Goal: Use online tool/utility: Utilize a website feature to perform a specific function

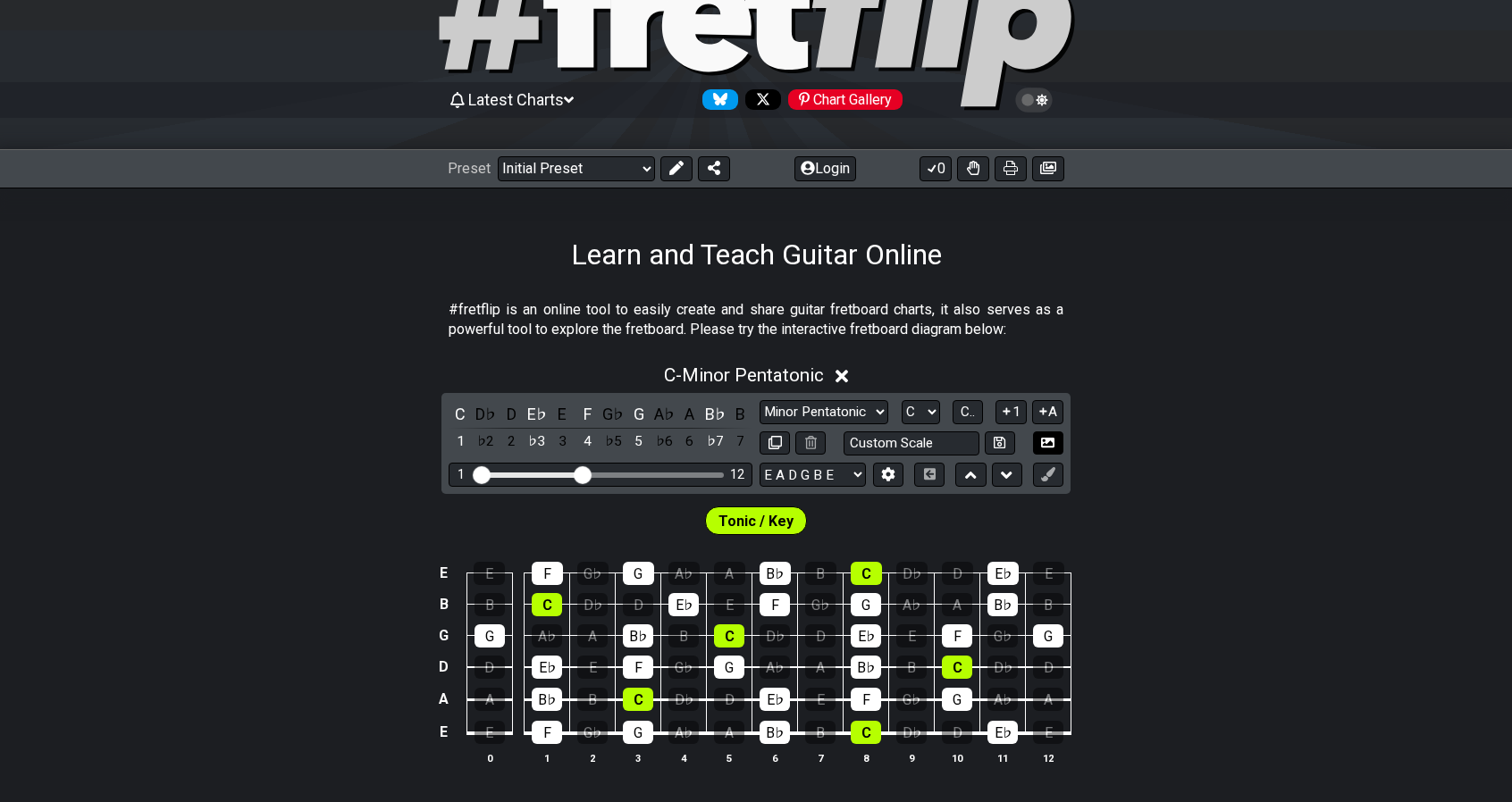
scroll to position [106, 0]
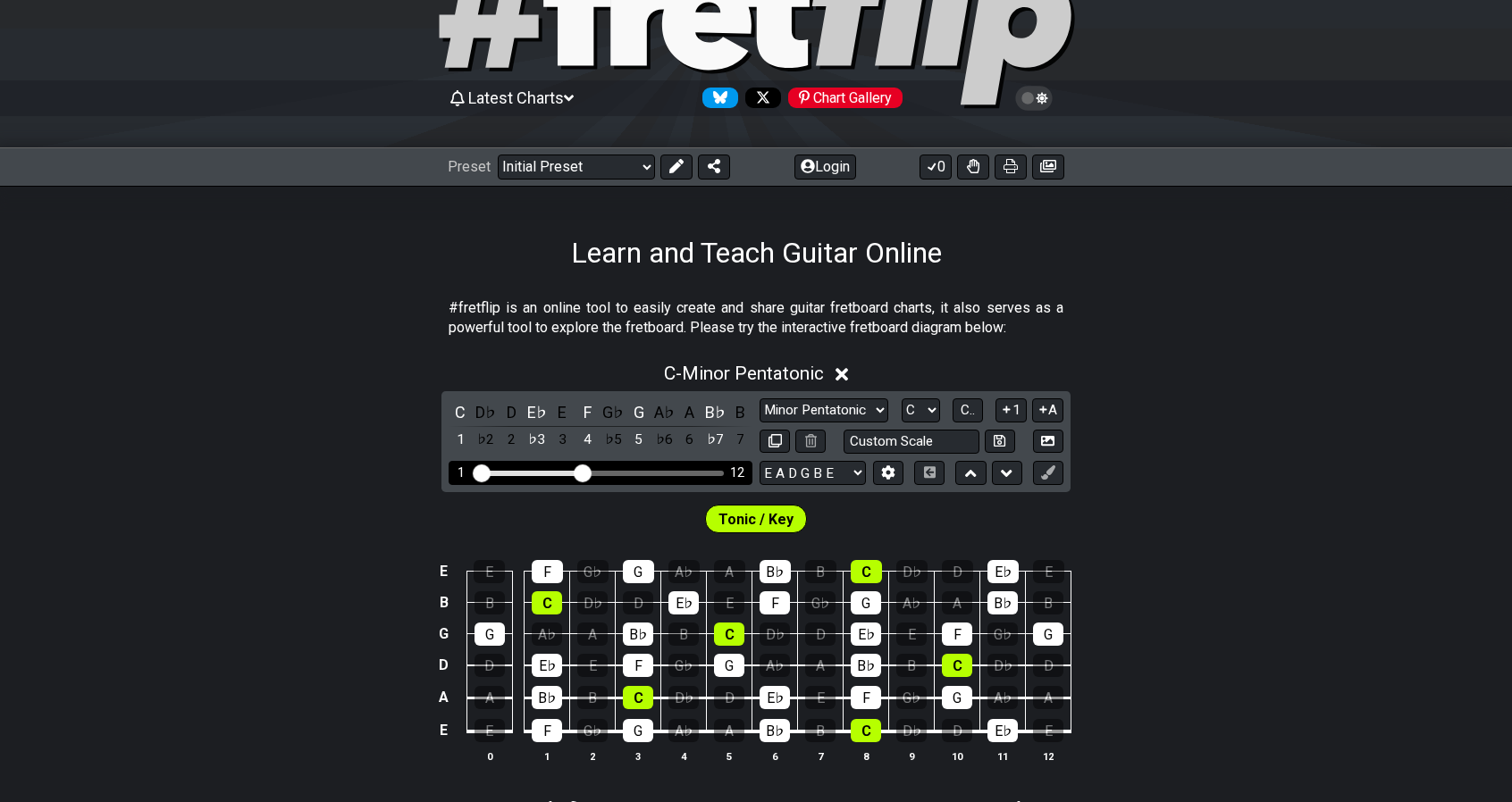
click at [698, 471] on div "Visible fret range" at bounding box center [600, 474] width 248 height 6
click at [671, 471] on div "Visible fret range" at bounding box center [600, 474] width 248 height 6
drag, startPoint x: 589, startPoint y: 473, endPoint x: 691, endPoint y: 479, distance: 102.2
click at [691, 472] on input "Visible fret range" at bounding box center [601, 472] width 254 height 0
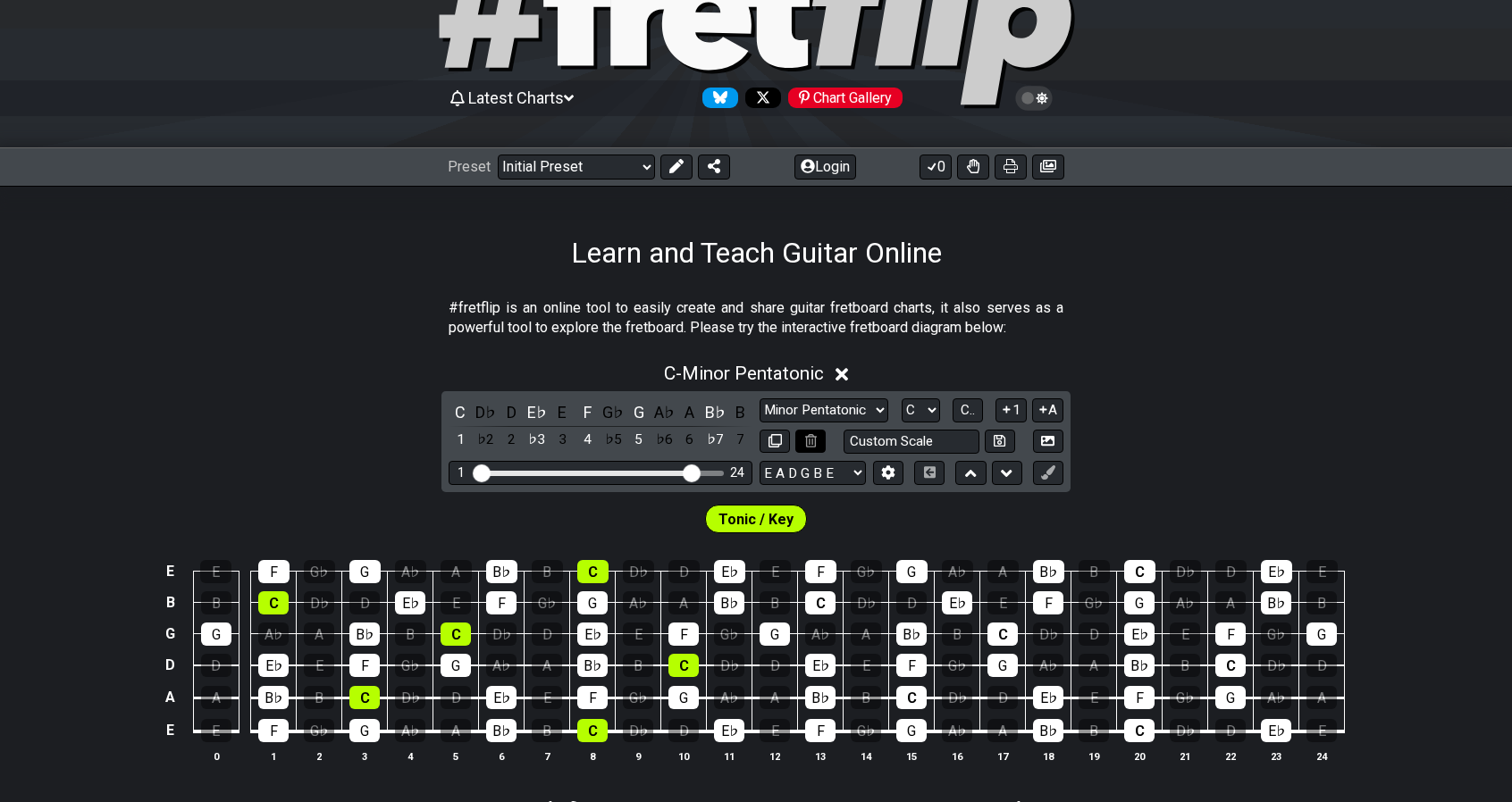
click at [811, 440] on icon at bounding box center [811, 440] width 12 height 13
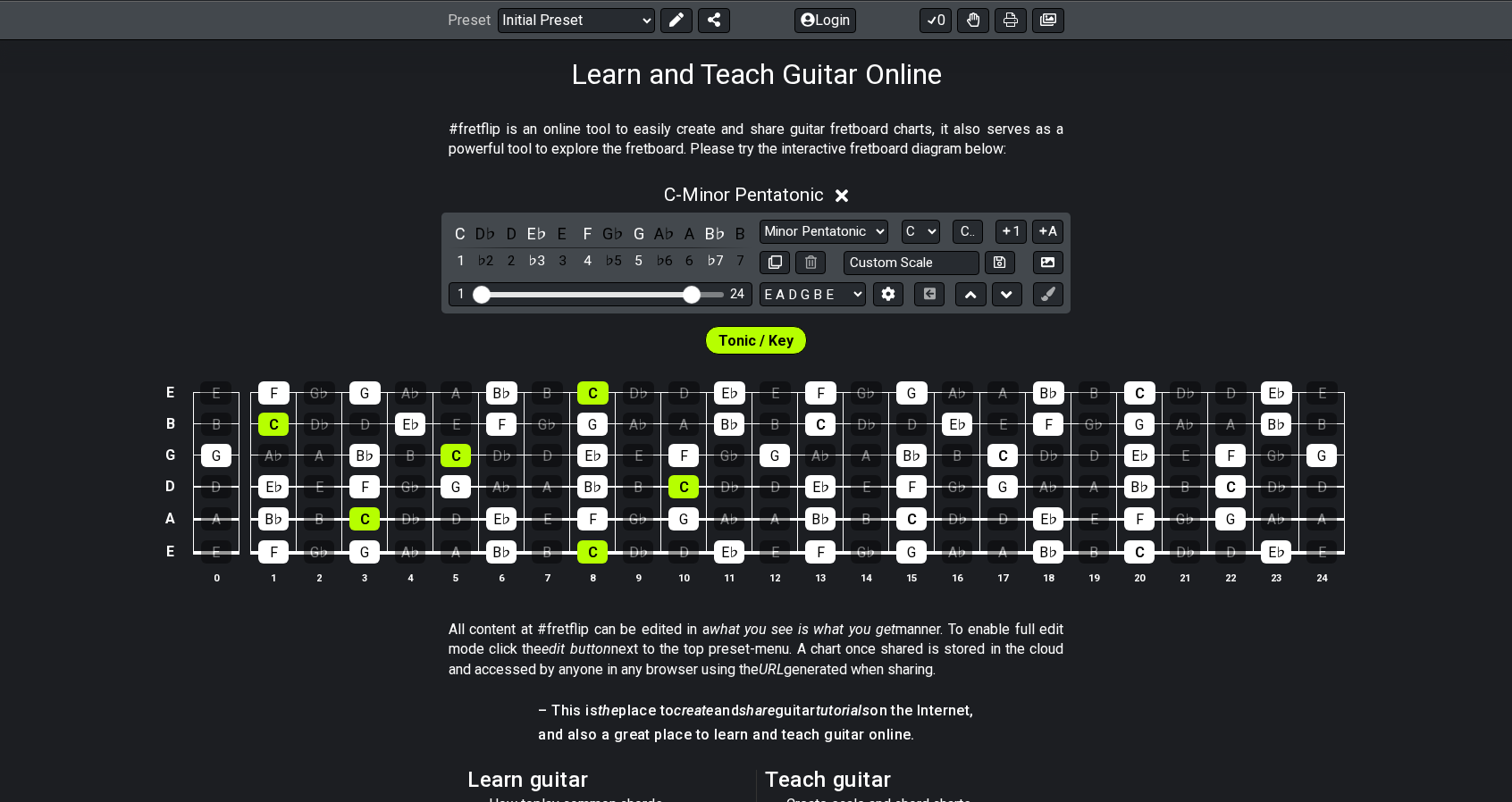
scroll to position [275, 0]
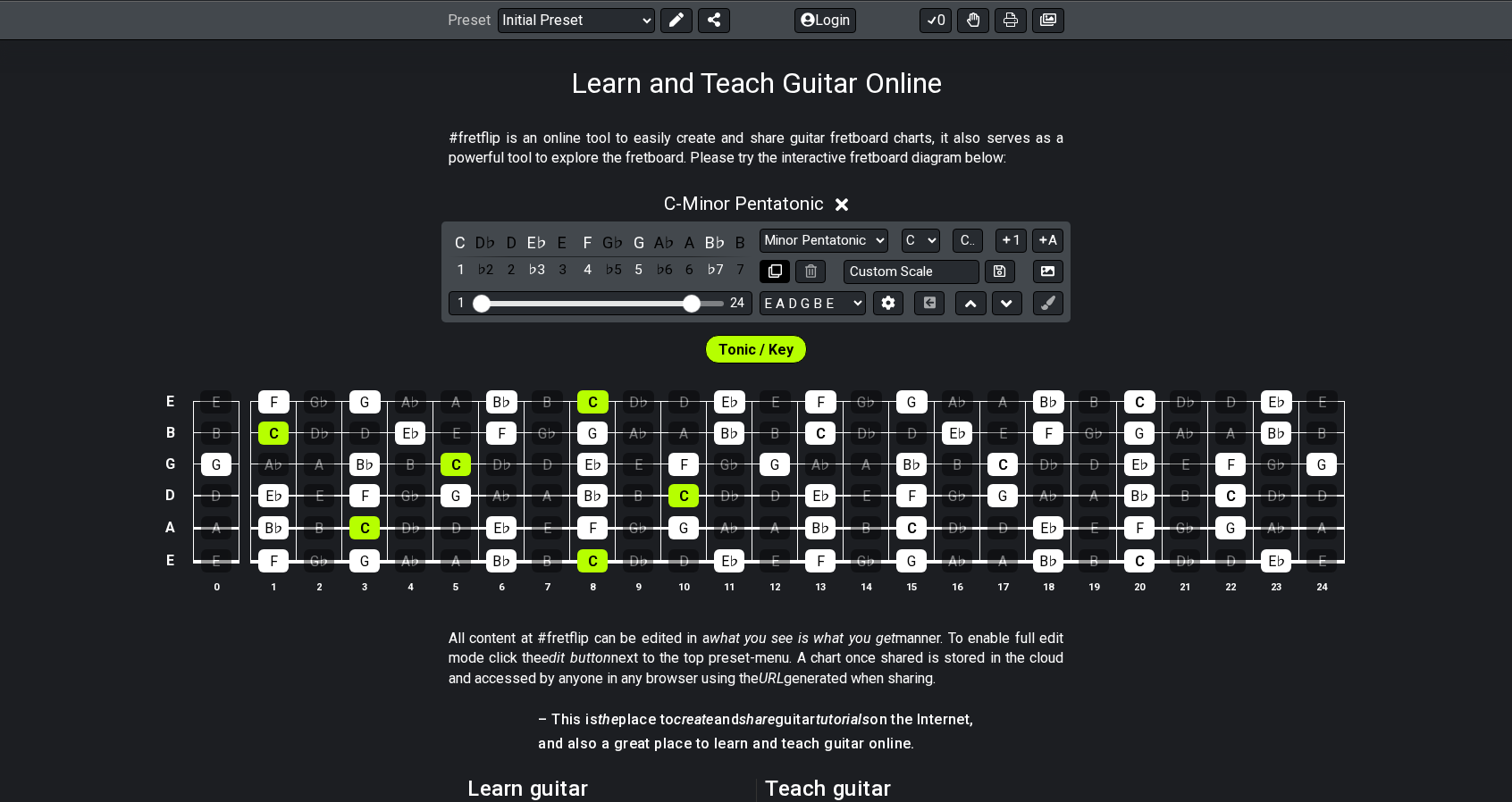
click at [779, 274] on icon at bounding box center [775, 271] width 13 height 13
select select "C"
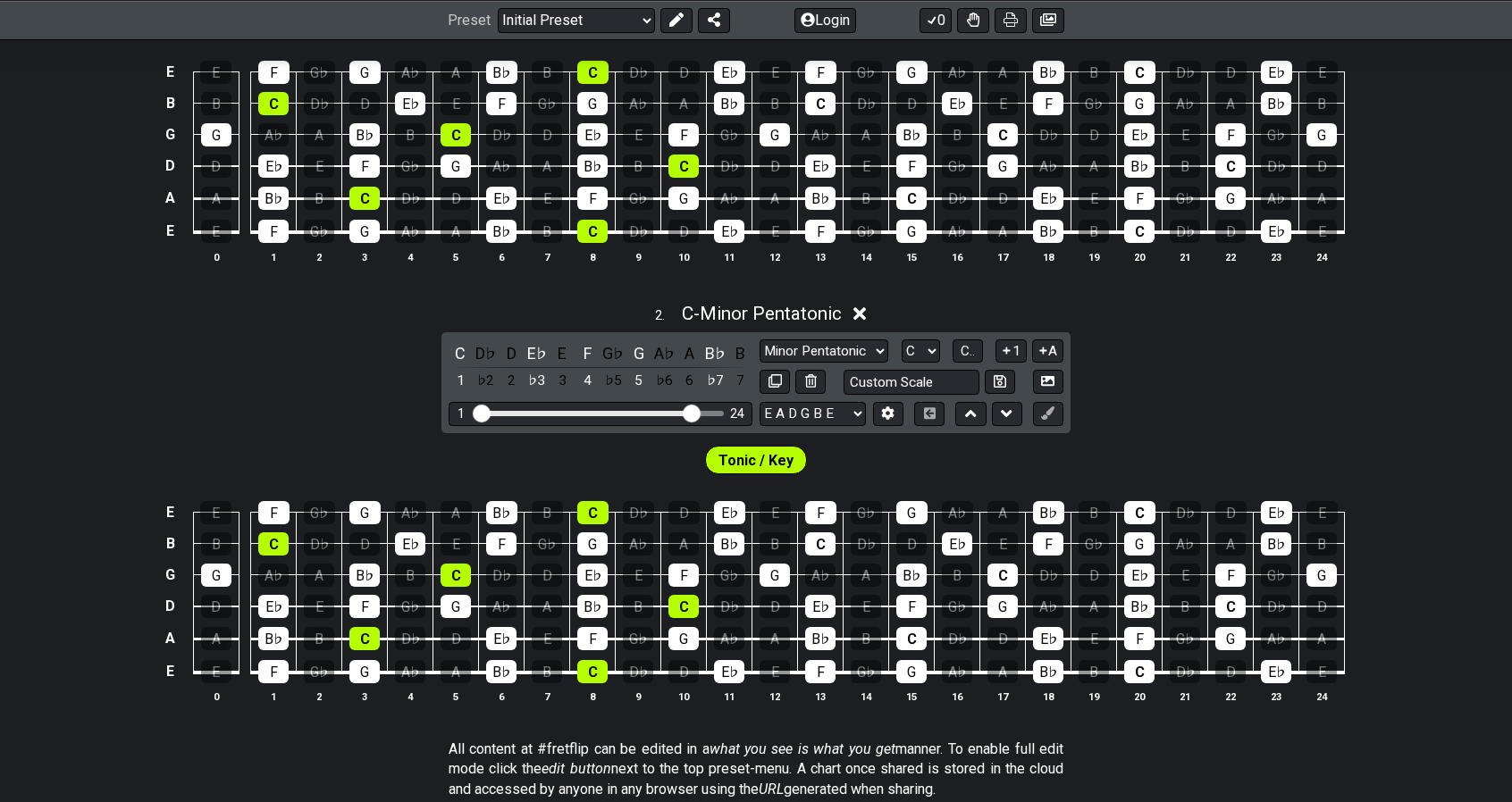
scroll to position [611, 0]
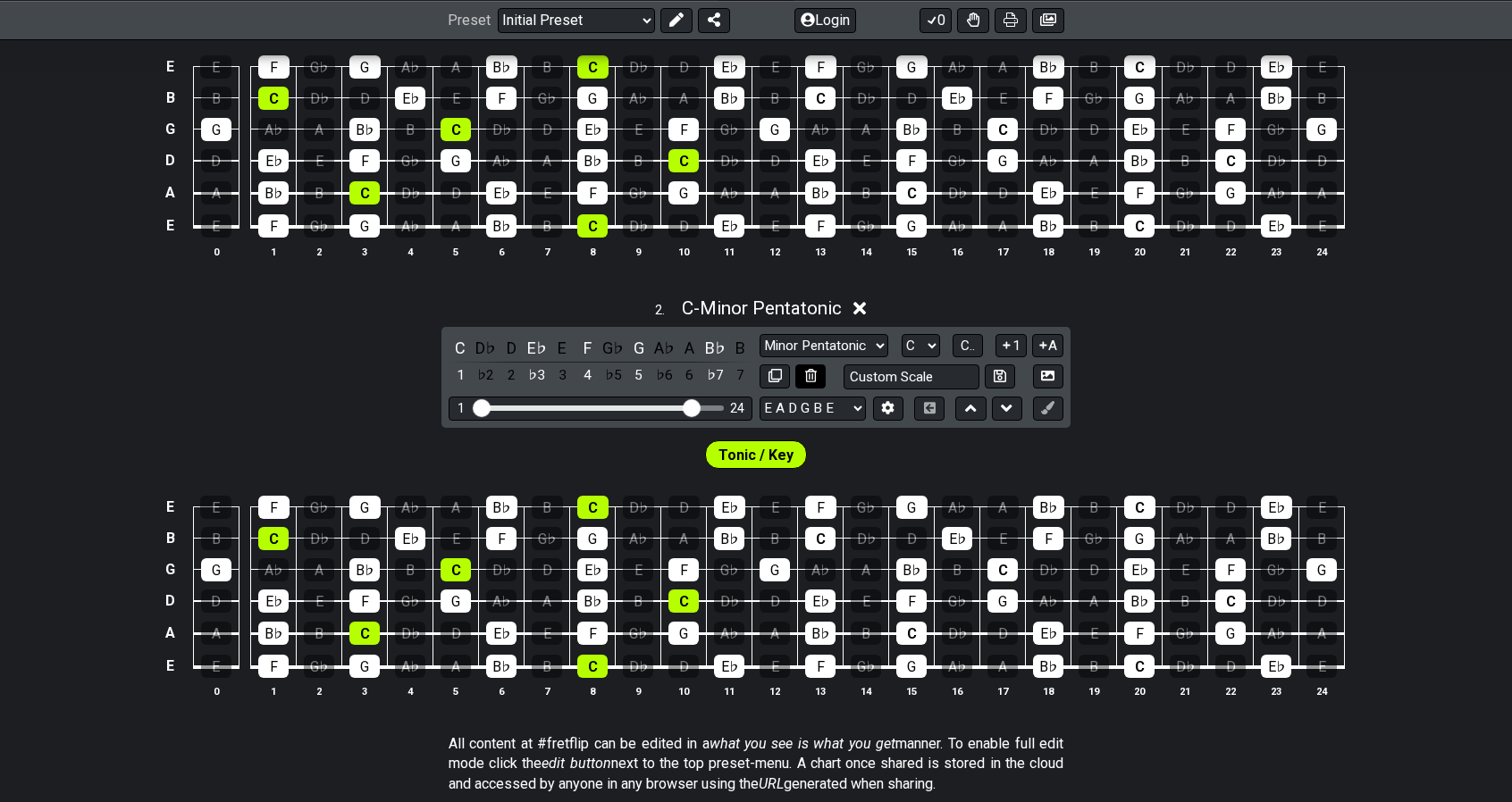
click at [808, 373] on icon at bounding box center [811, 376] width 12 height 13
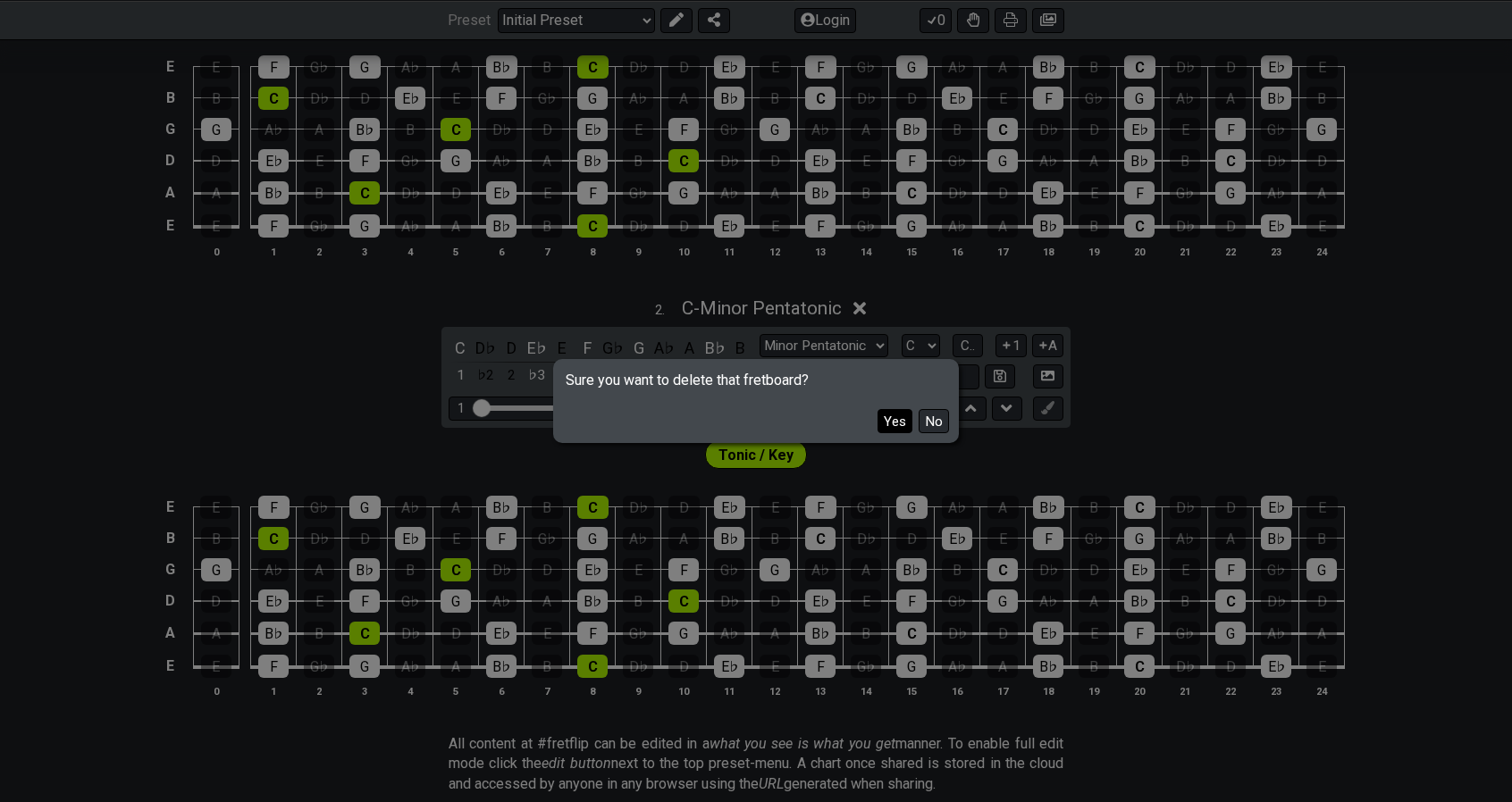
click at [890, 425] on button "Yes" at bounding box center [895, 421] width 35 height 24
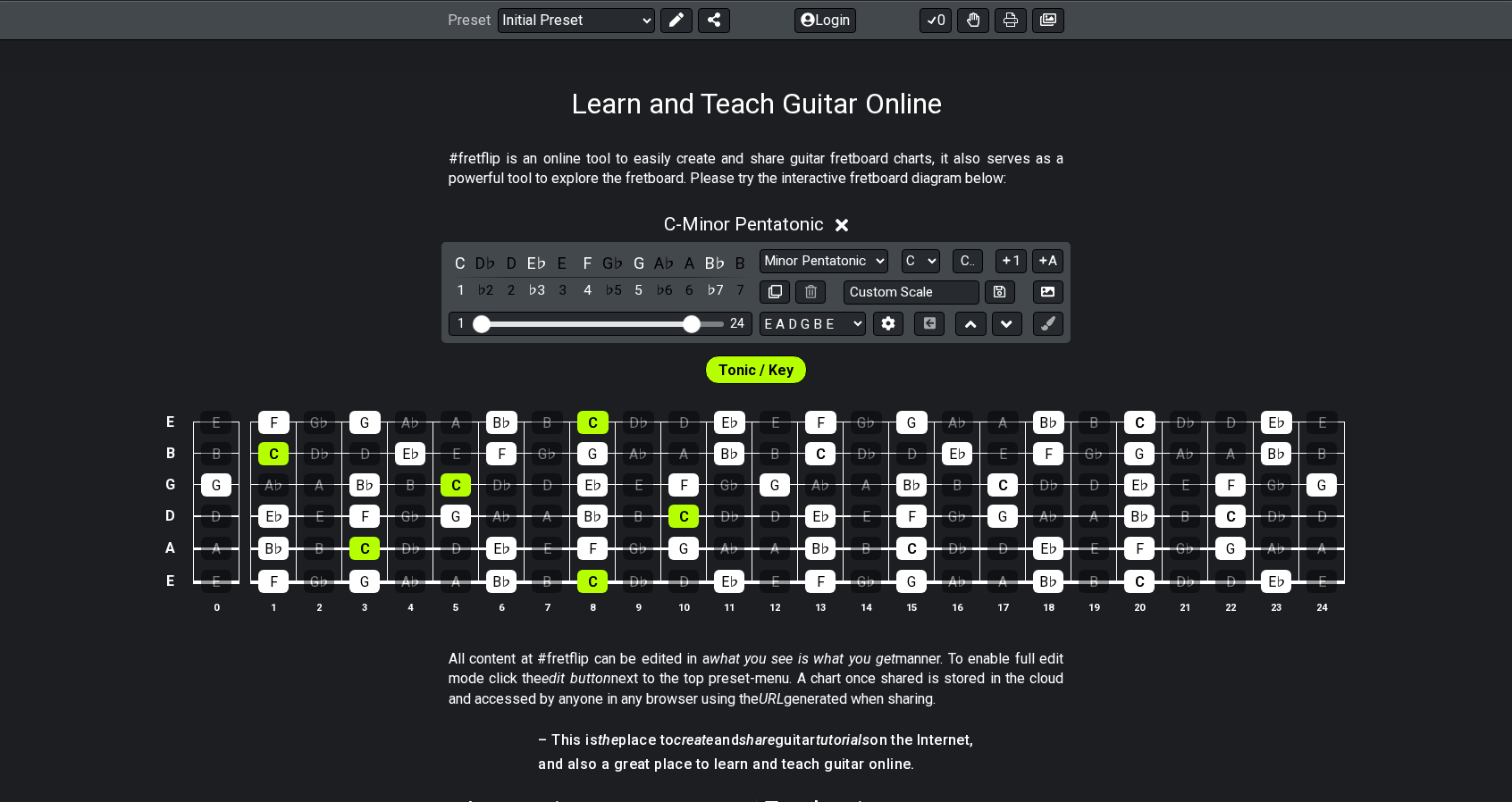
scroll to position [258, 0]
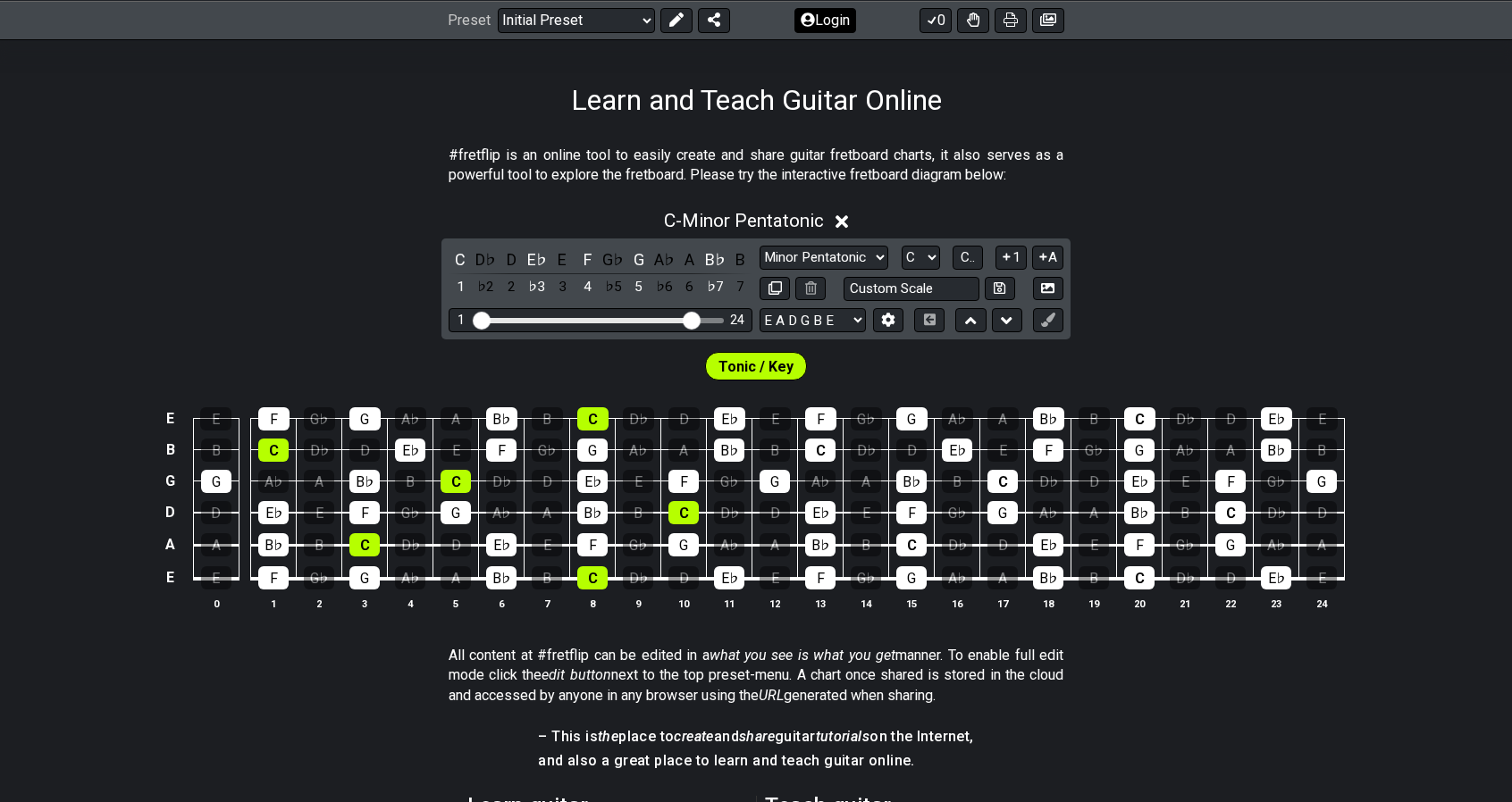
click at [816, 21] on button "Login" at bounding box center [825, 19] width 61 height 25
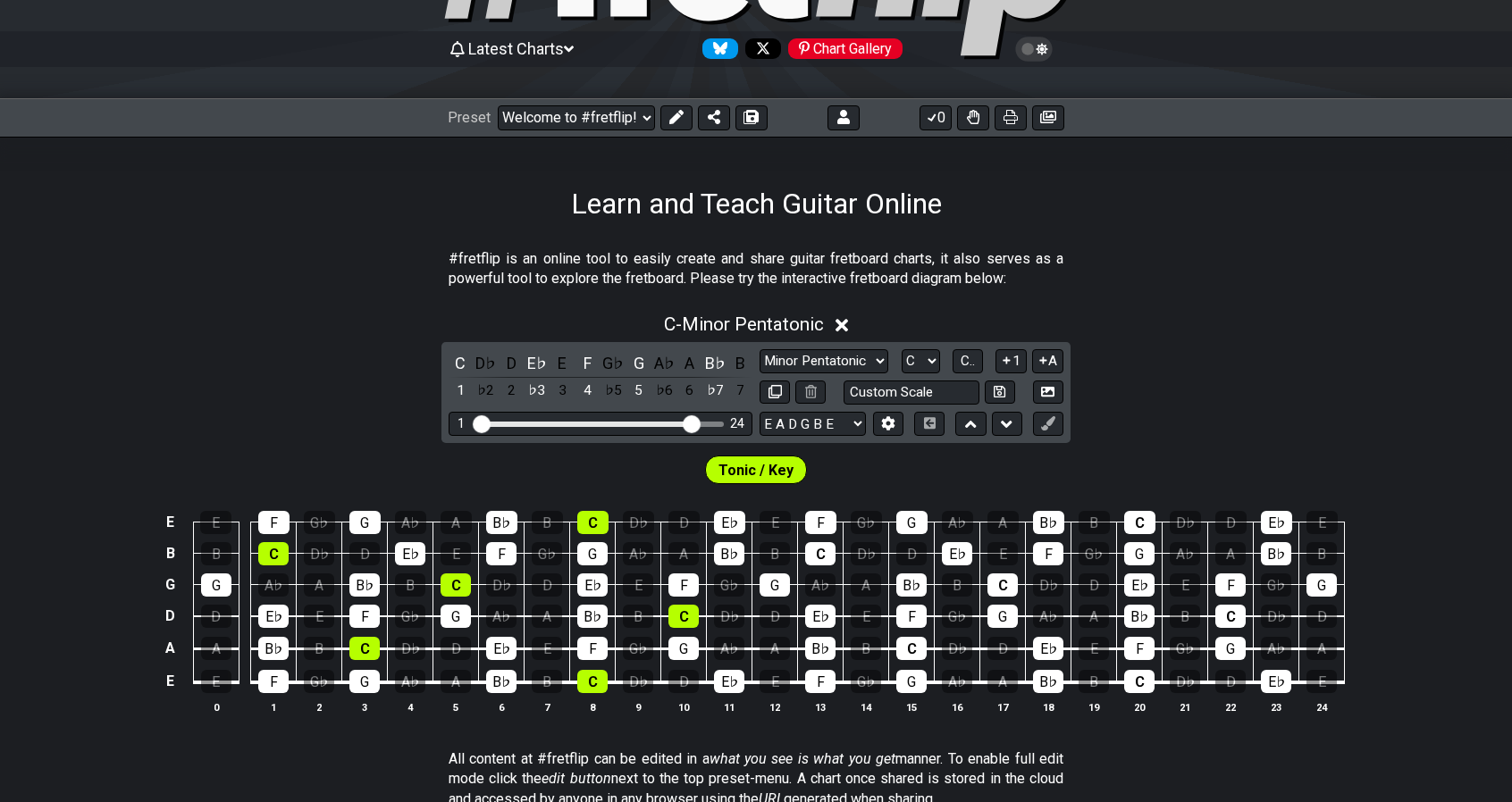
scroll to position [164, 0]
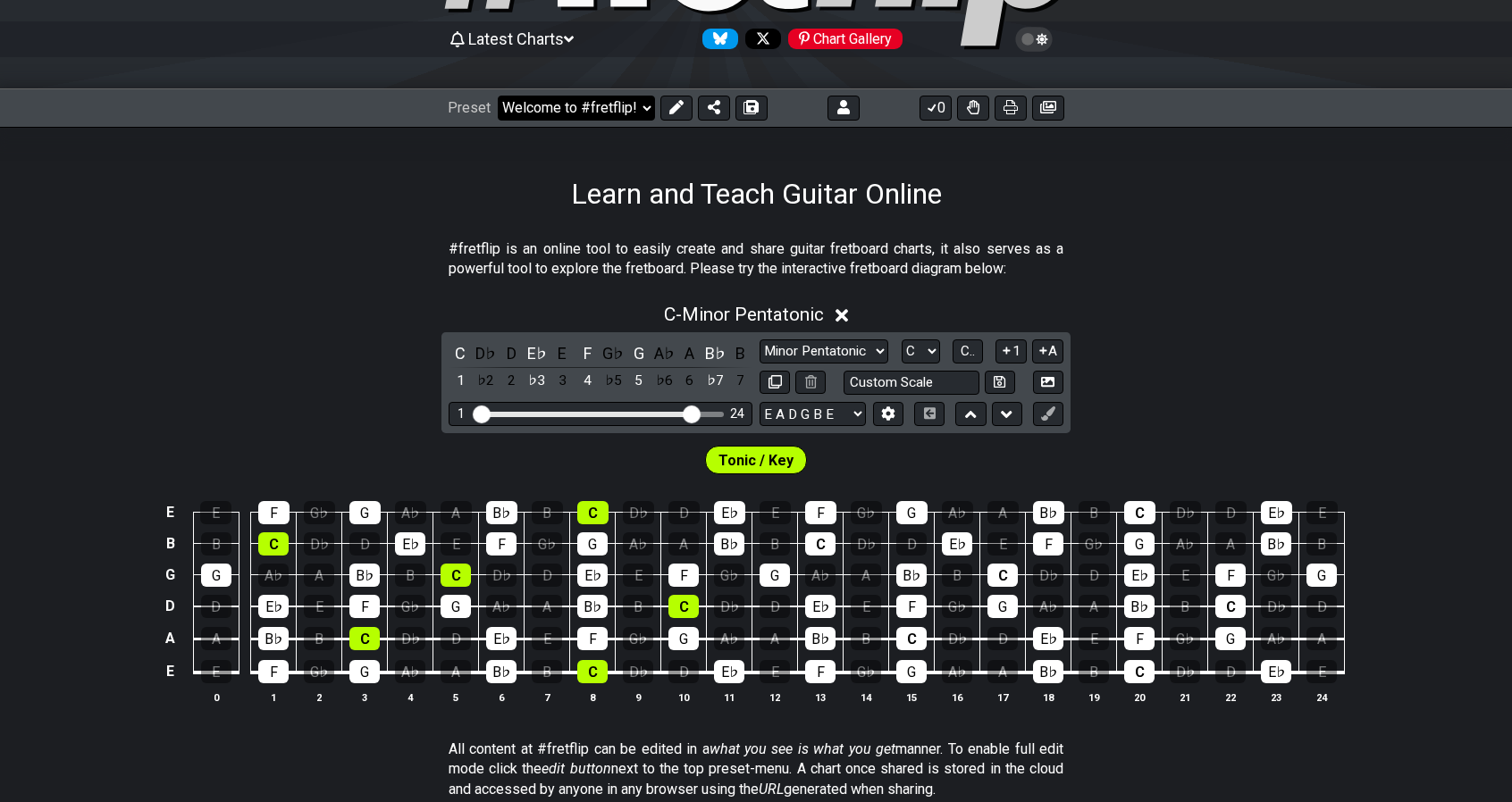
click at [647, 107] on select "Welcome to #fretflip! Initial Preset Custom Preset Minor Pentatonic Major Penta…" at bounding box center [577, 108] width 158 height 25
click at [1234, 147] on div "Learn and Teach Guitar Online" at bounding box center [756, 169] width 1512 height 84
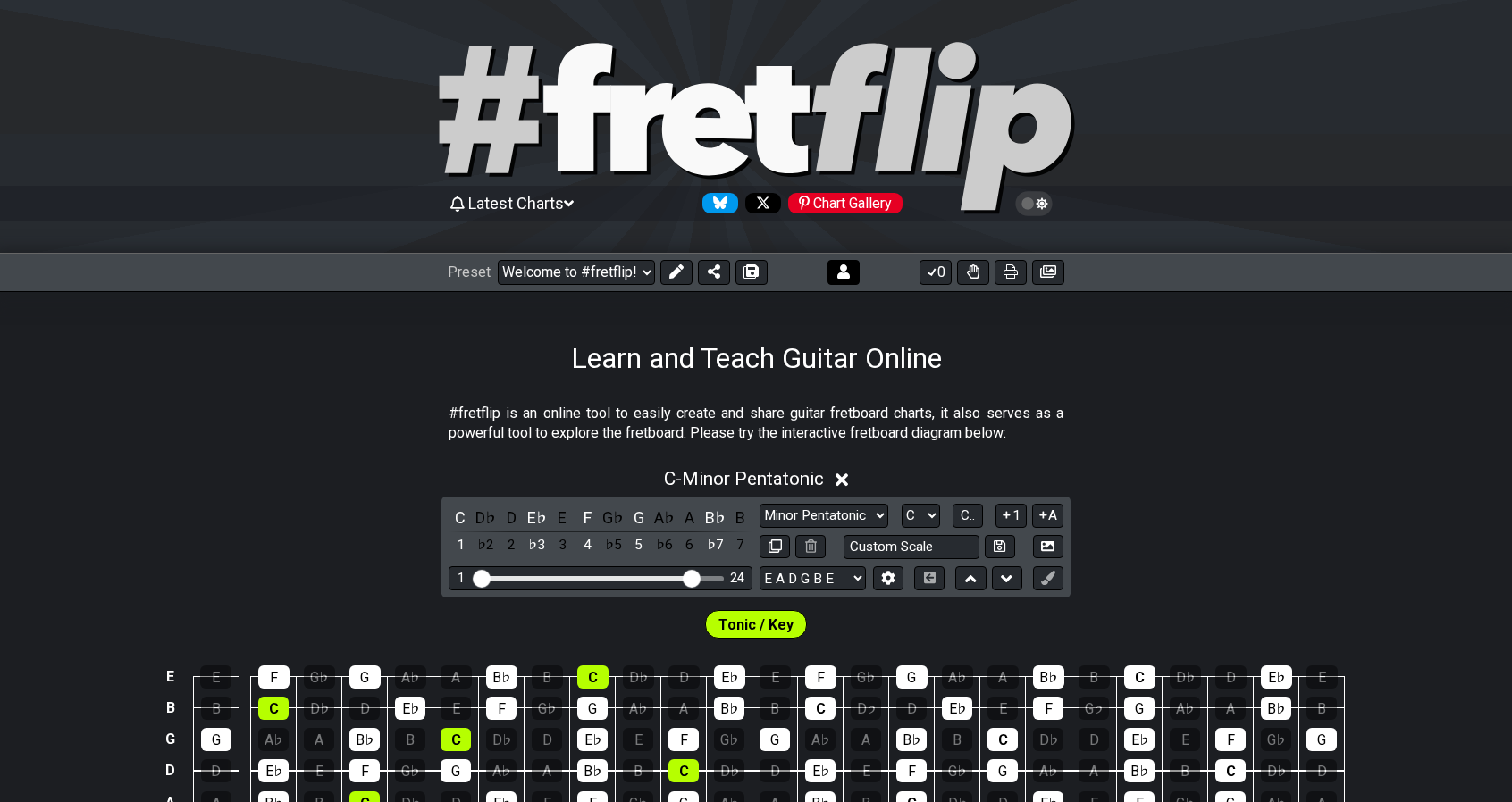
click at [844, 273] on icon at bounding box center [843, 271] width 12 height 14
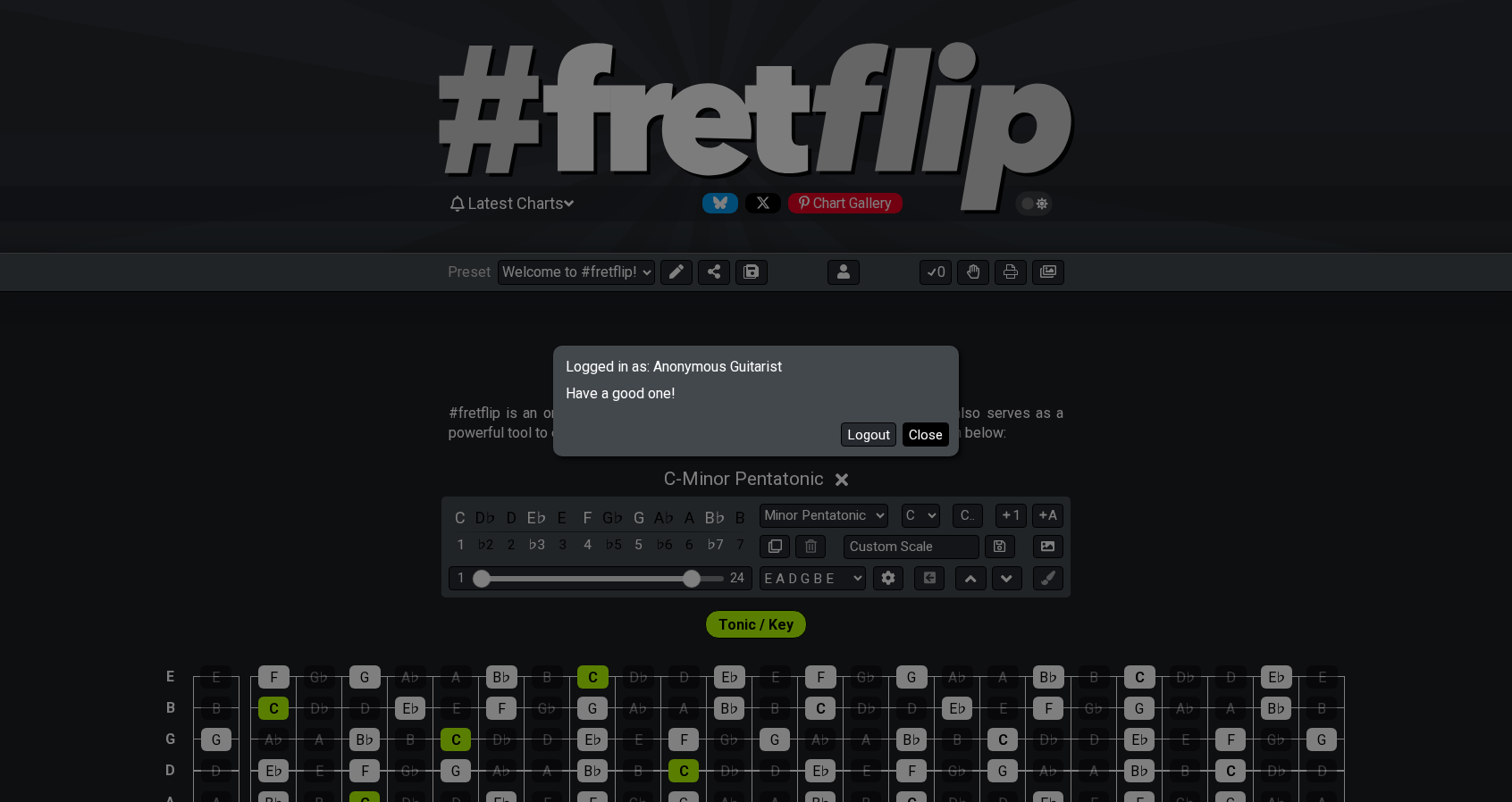
click at [923, 430] on button "Close" at bounding box center [926, 435] width 46 height 24
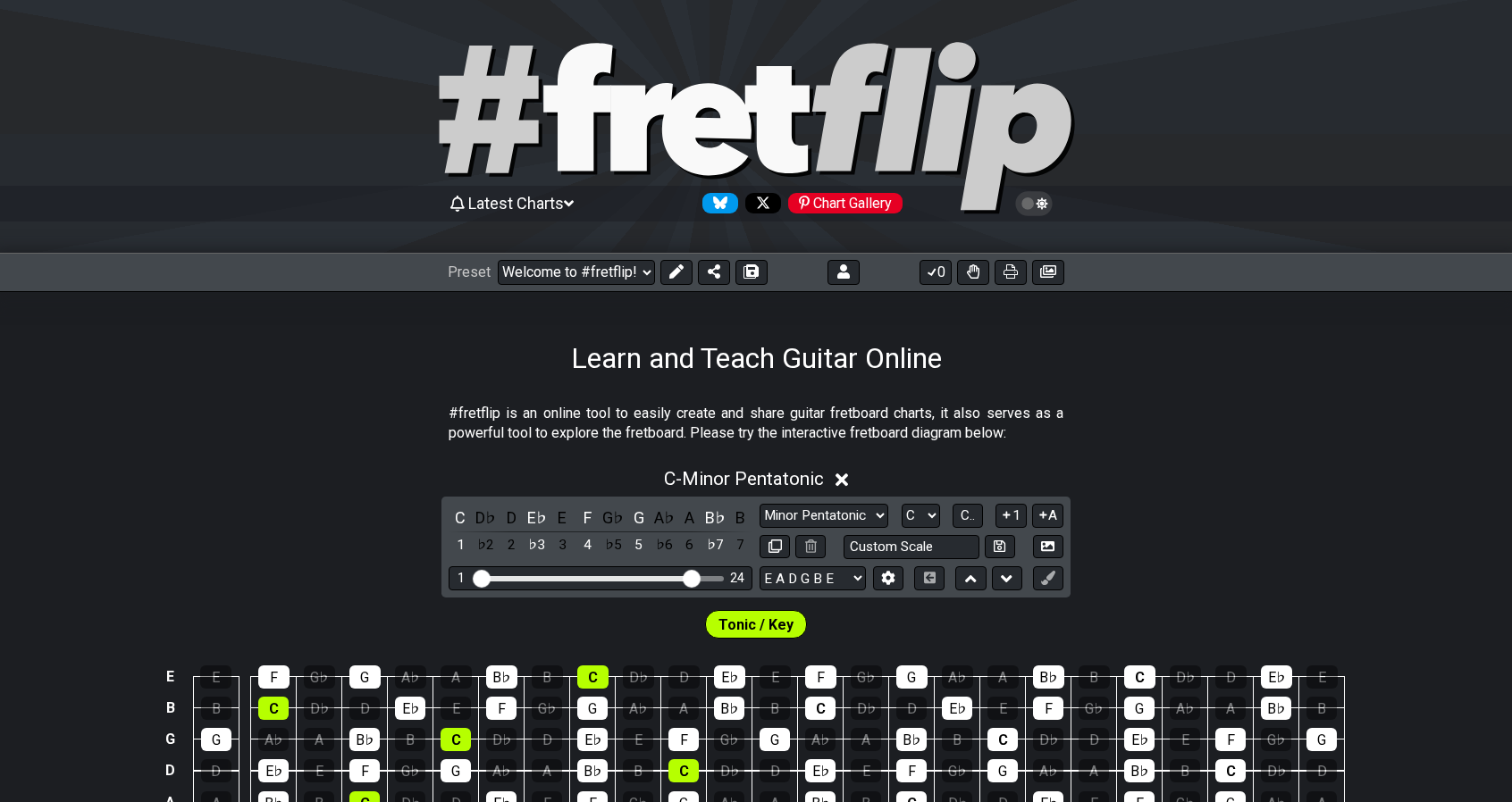
click at [561, 207] on span "Latest Charts" at bounding box center [516, 203] width 96 height 19
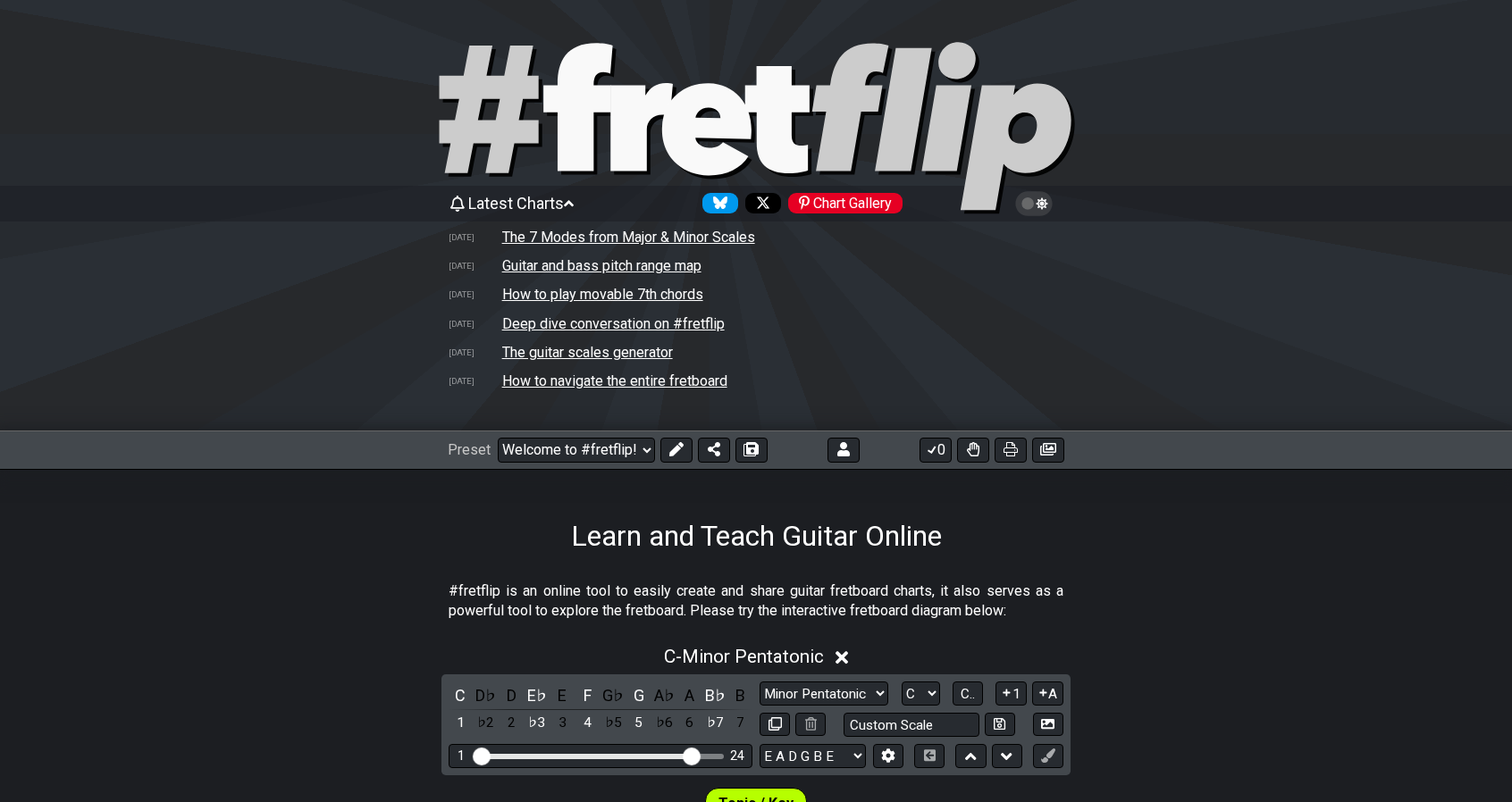
click at [573, 206] on icon at bounding box center [569, 203] width 10 height 16
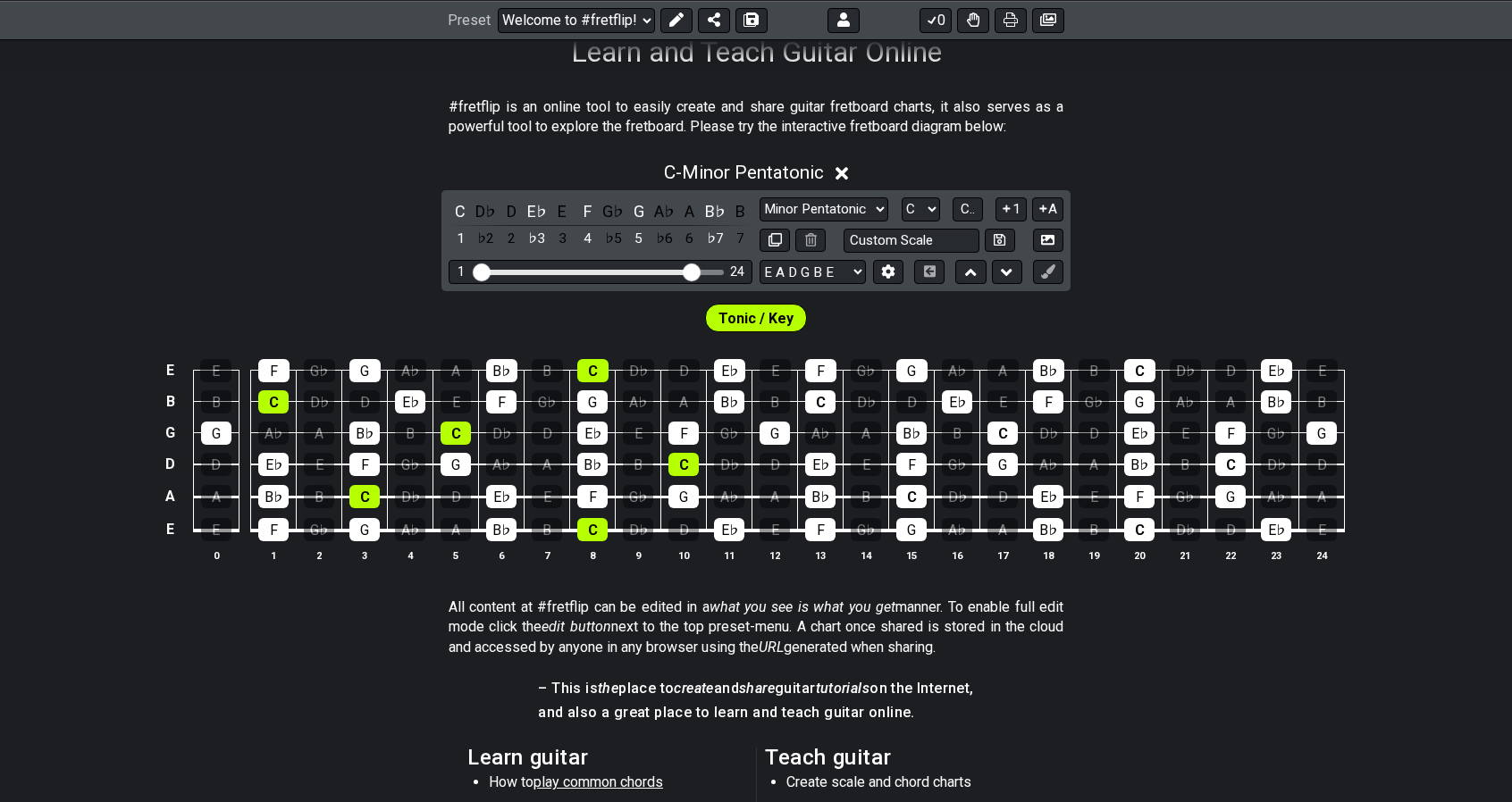
scroll to position [307, 0]
click at [936, 213] on select "A♭ A A♯ B♭ B C C♯ D♭ D D♯ E♭ E F F♯ G♭ G G♯" at bounding box center [920, 209] width 38 height 24
select select "E"
click at [902, 197] on select "A♭ A A♯ B♭ B C C♯ D♭ D D♯ E♭ E F F♯ G♭ G G♯" at bounding box center [920, 209] width 38 height 24
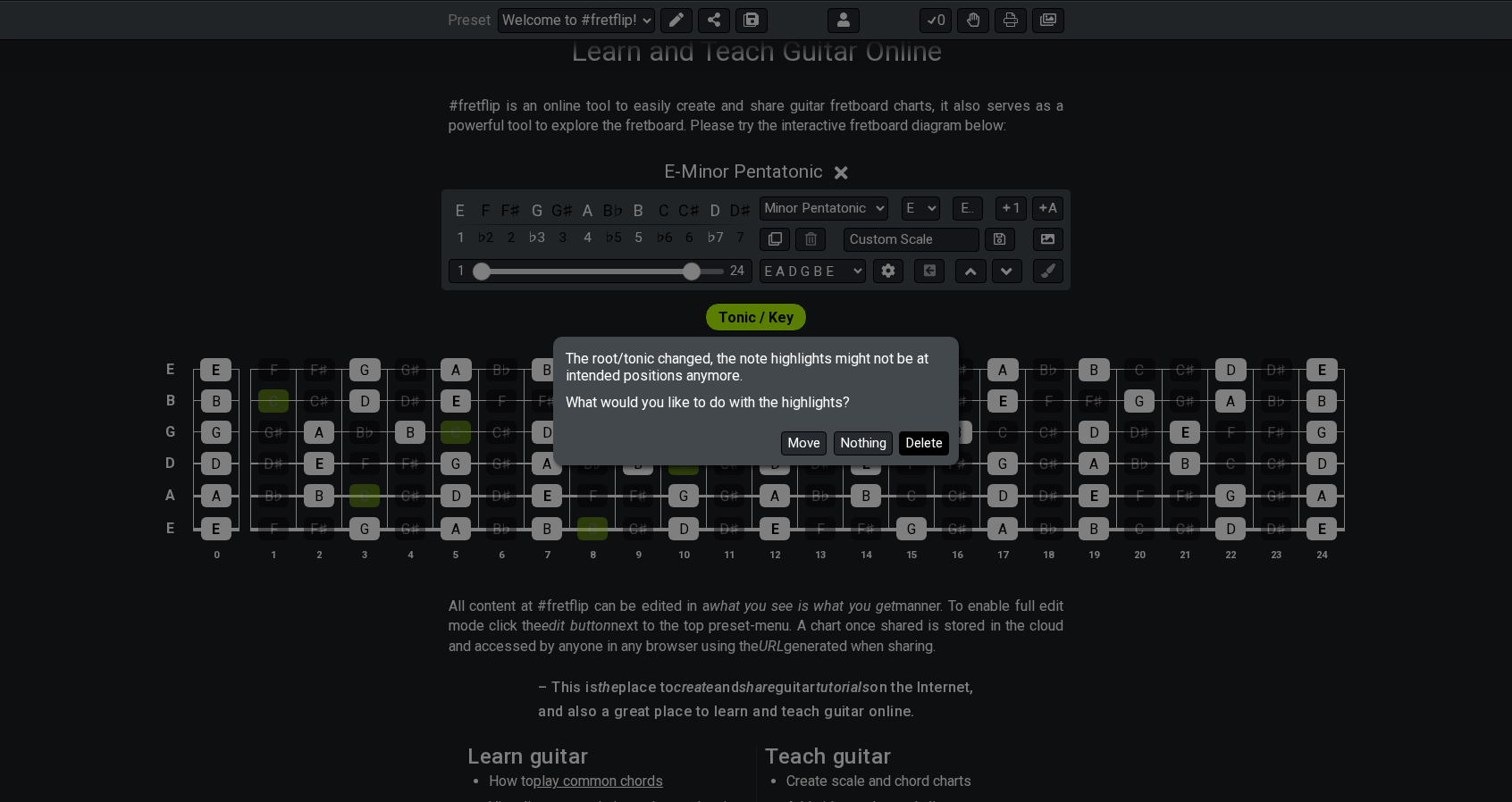
click at [920, 448] on button "Delete" at bounding box center [924, 443] width 50 height 24
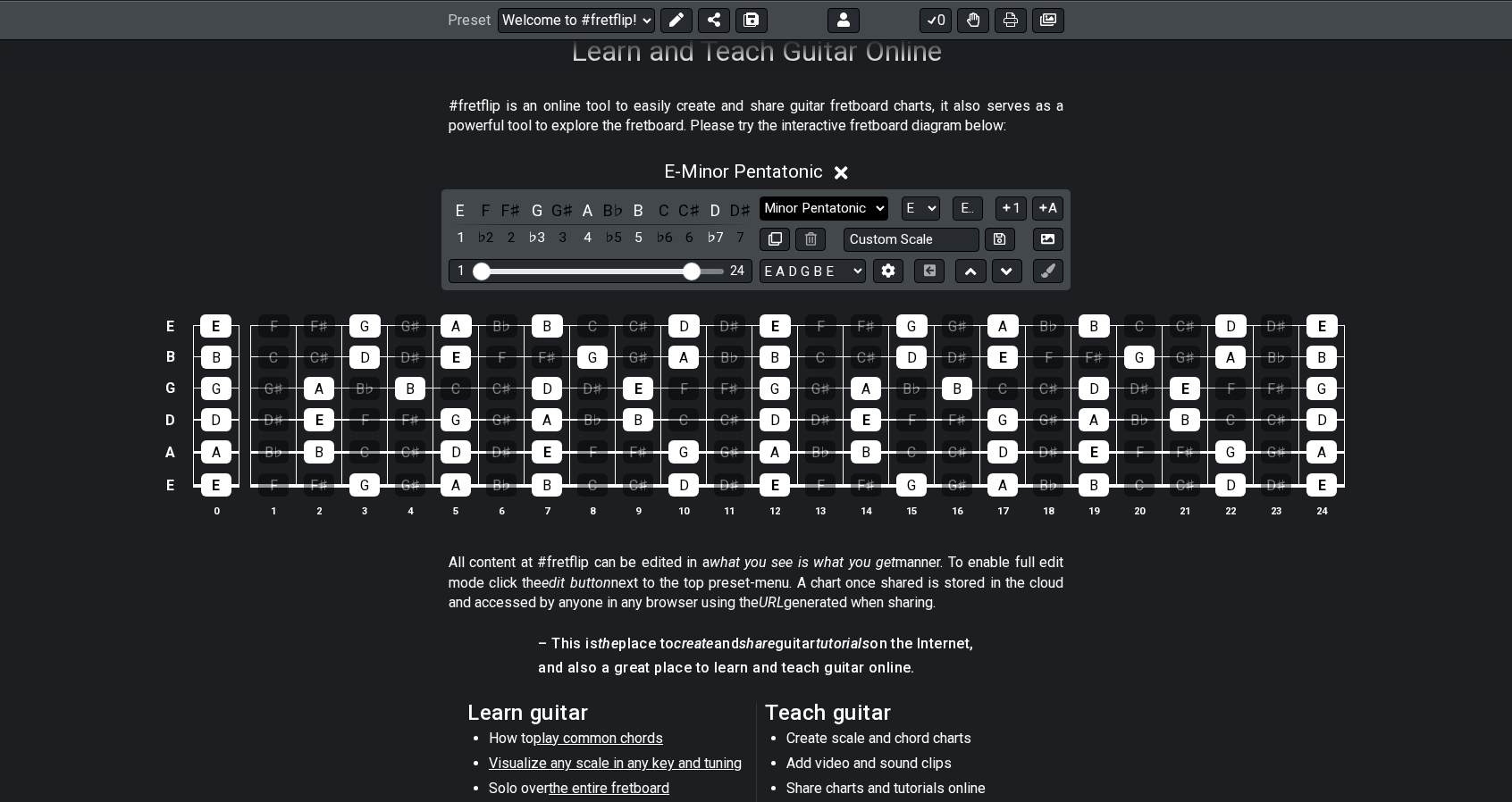
click at [881, 208] on select "Minor Pentatonic Click to edit Minor Pentatonic Major Pentatonic Minor Blues Ma…" at bounding box center [824, 209] width 129 height 24
click at [760, 197] on select "Minor Pentatonic Click to edit Minor Pentatonic Major Pentatonic Minor Blues Ma…" at bounding box center [824, 209] width 129 height 24
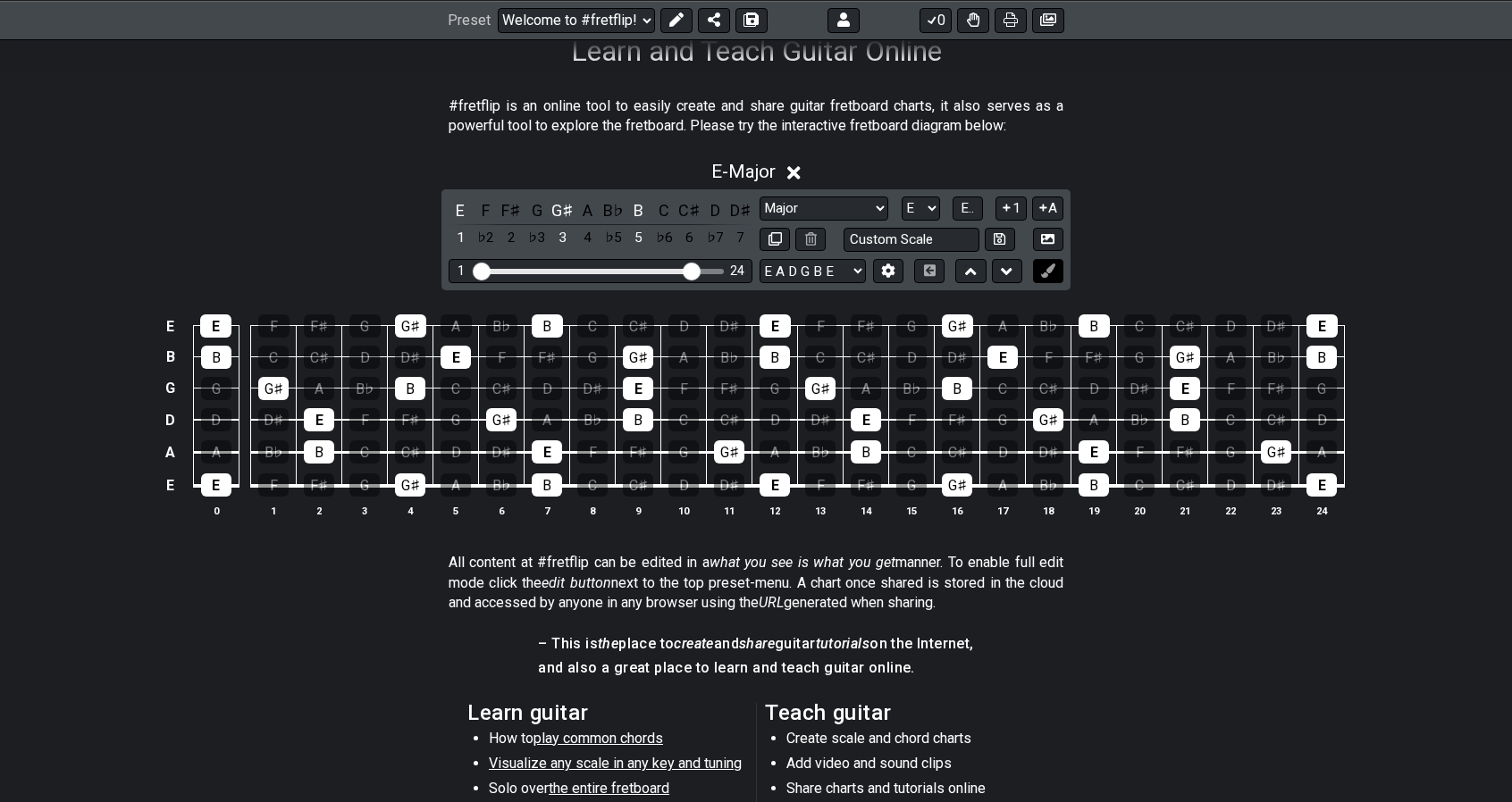
click at [1045, 269] on icon at bounding box center [1047, 270] width 13 height 13
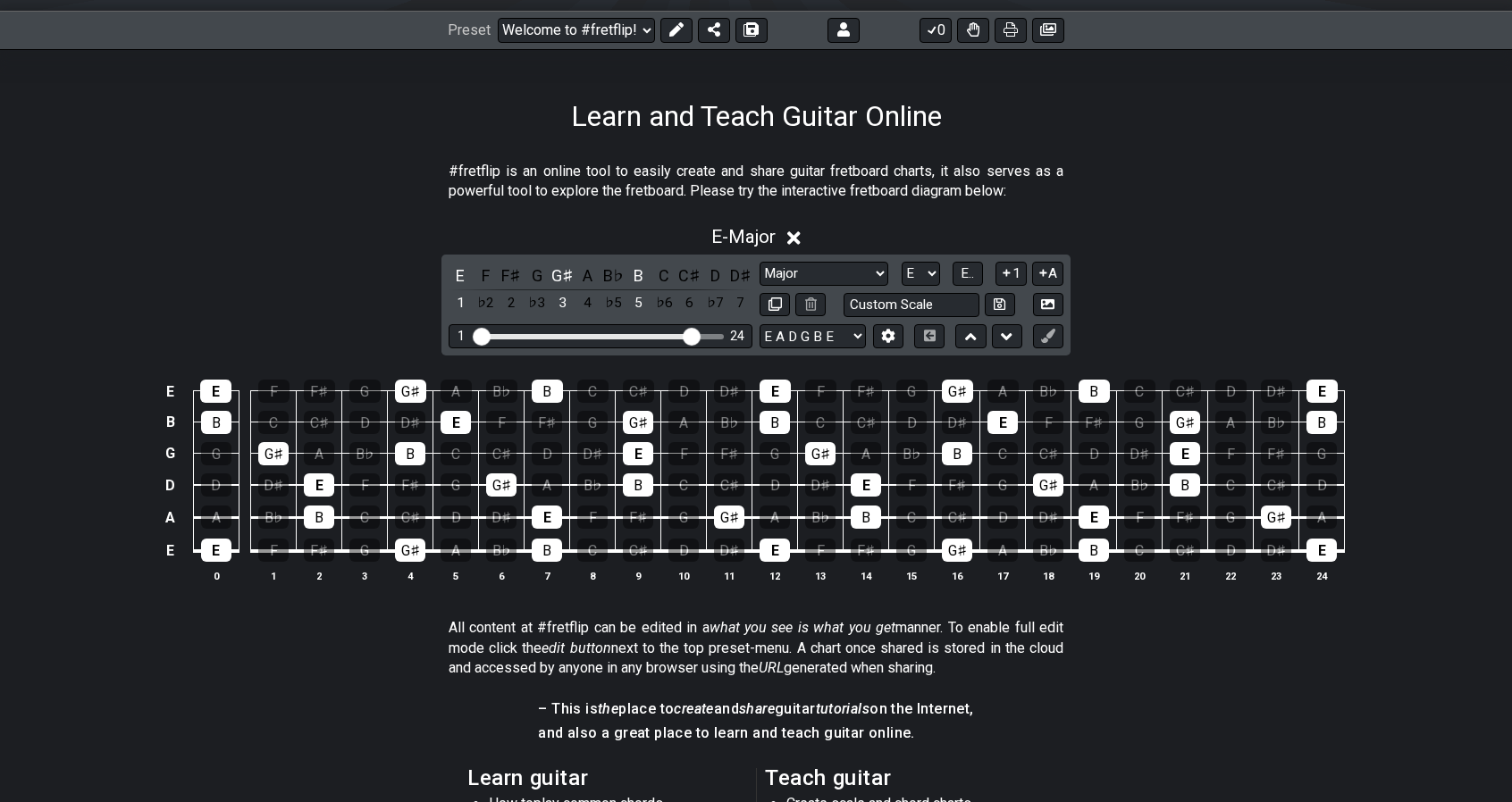
scroll to position [257, 0]
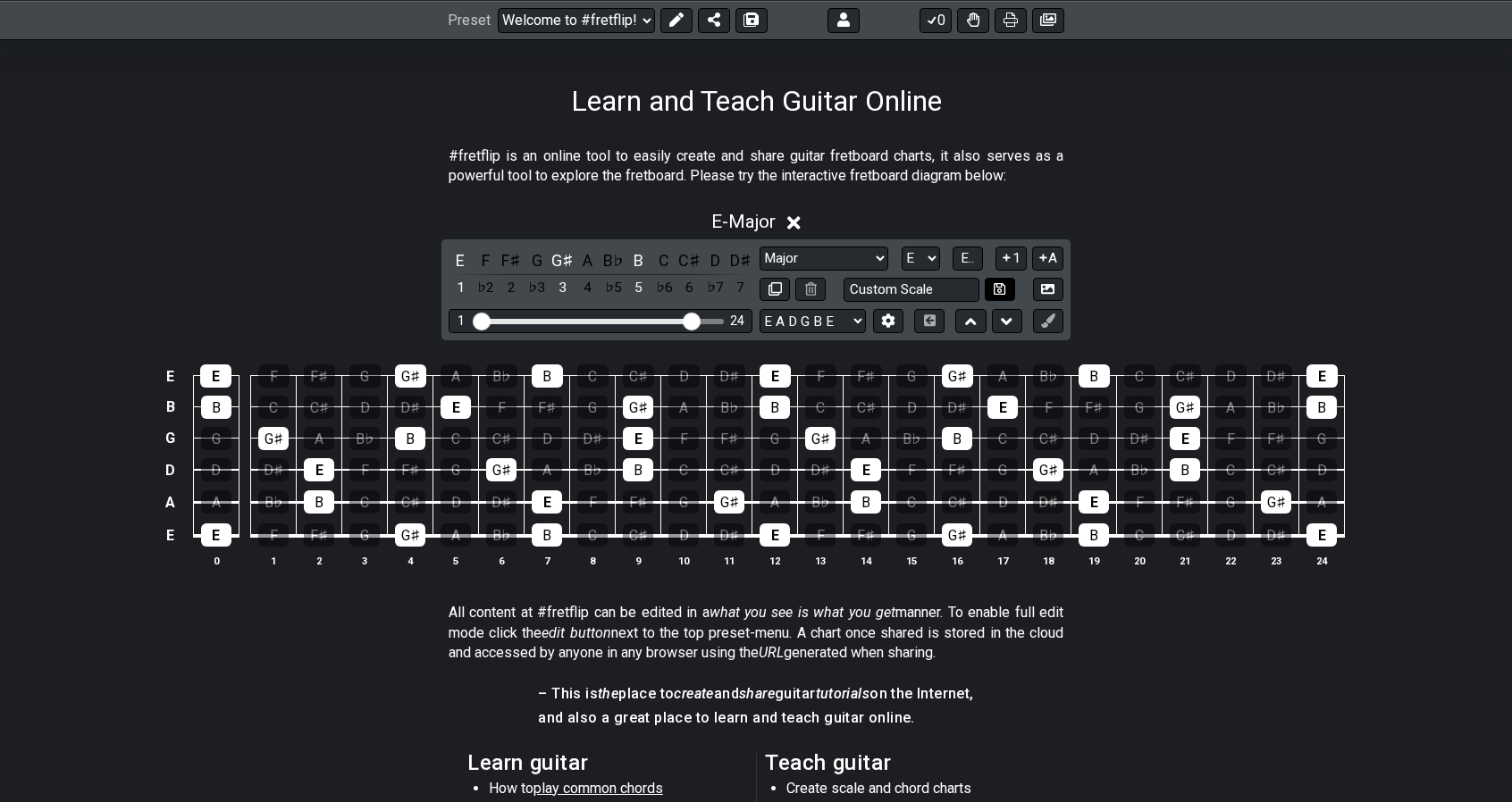
click at [998, 289] on icon at bounding box center [999, 288] width 12 height 12
select select "Custom Scale"
click at [767, 221] on span "E - Custom Scale" at bounding box center [743, 221] width 131 height 21
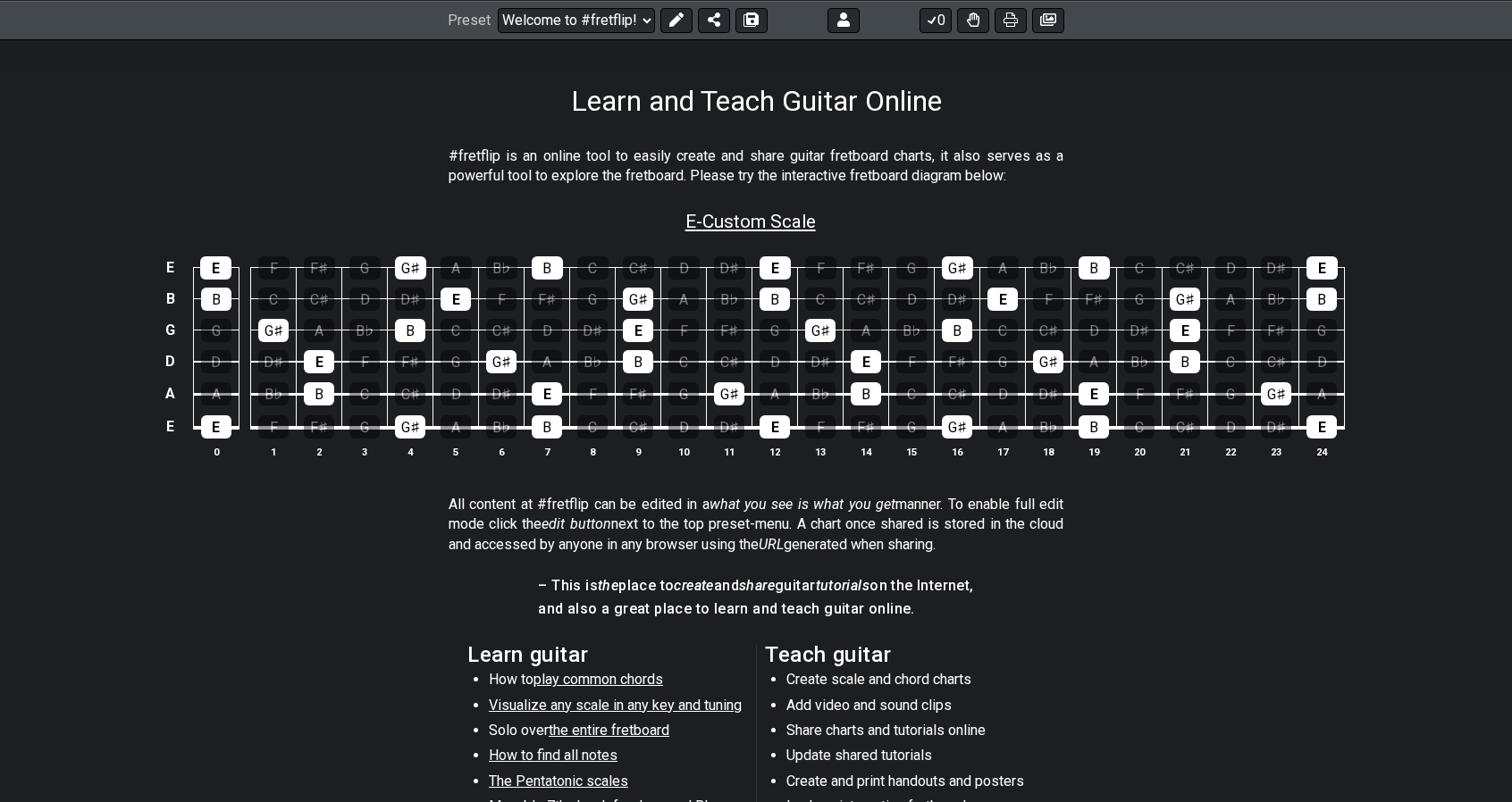
click at [767, 221] on span "E - Custom Scale" at bounding box center [750, 221] width 131 height 21
select select "Custom Scale"
select select "E"
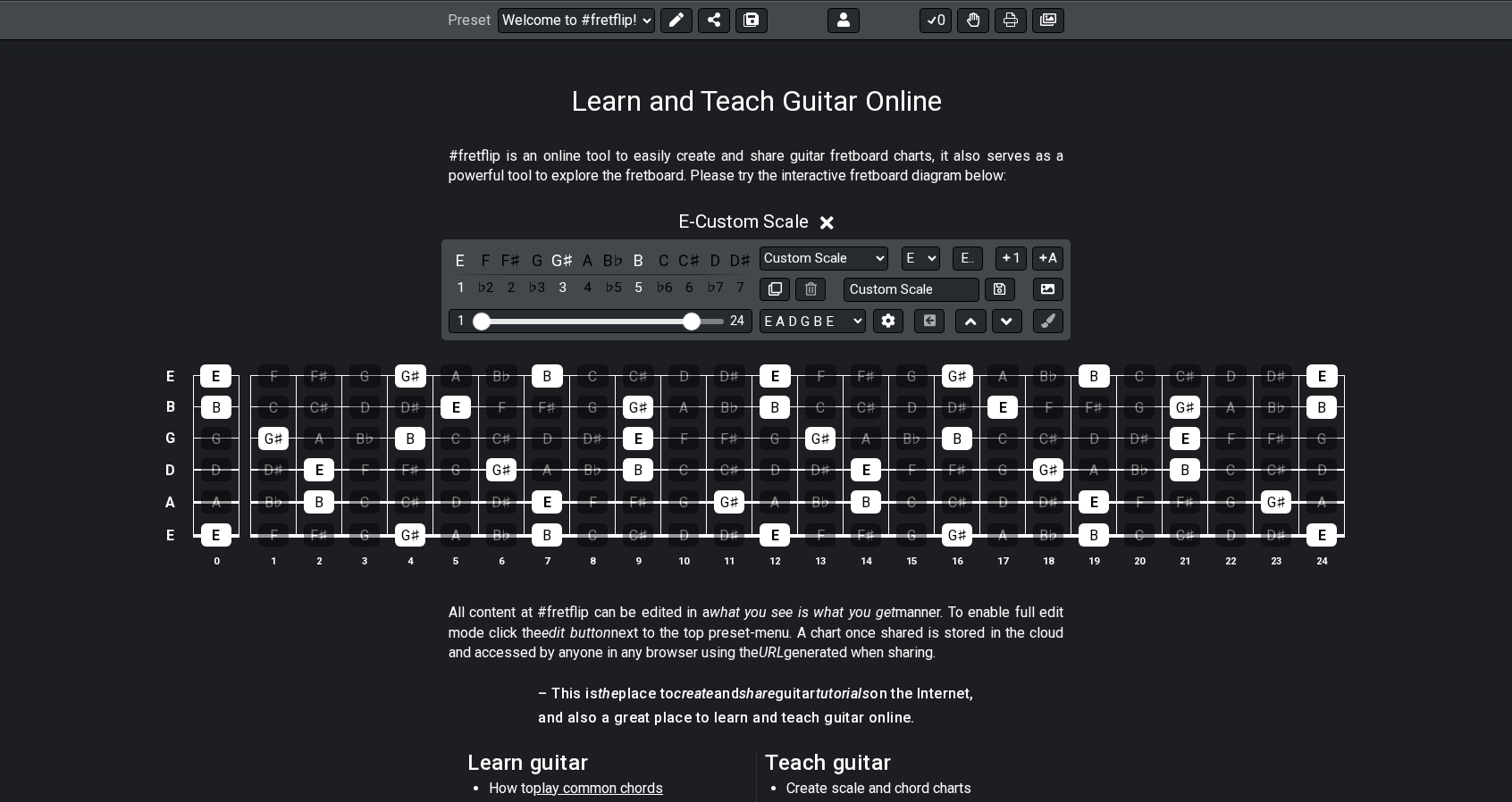
click at [833, 224] on icon at bounding box center [826, 223] width 13 height 13
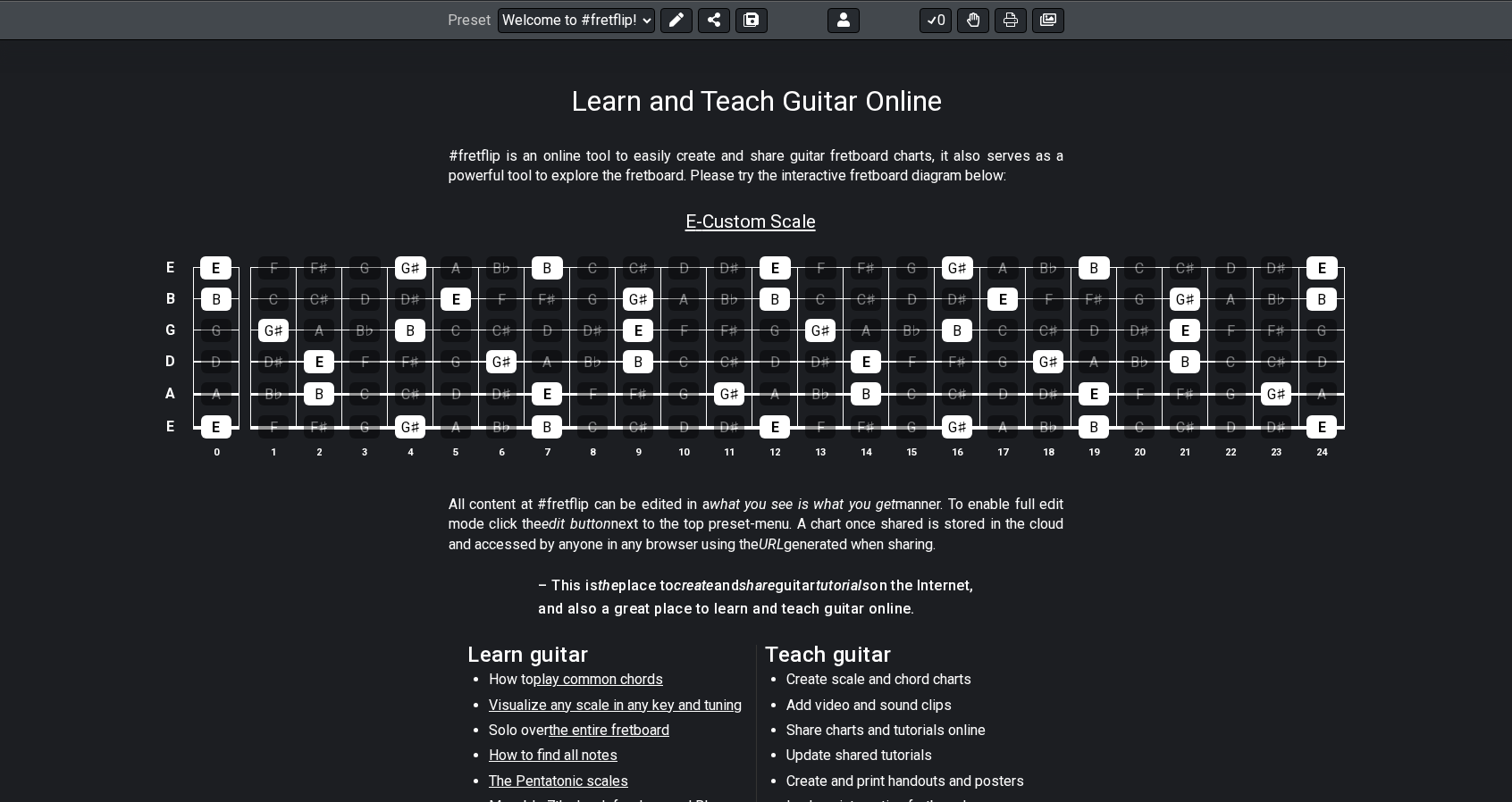
click at [777, 218] on span "E - Custom Scale" at bounding box center [750, 221] width 131 height 21
select select "Custom Scale"
select select "E"
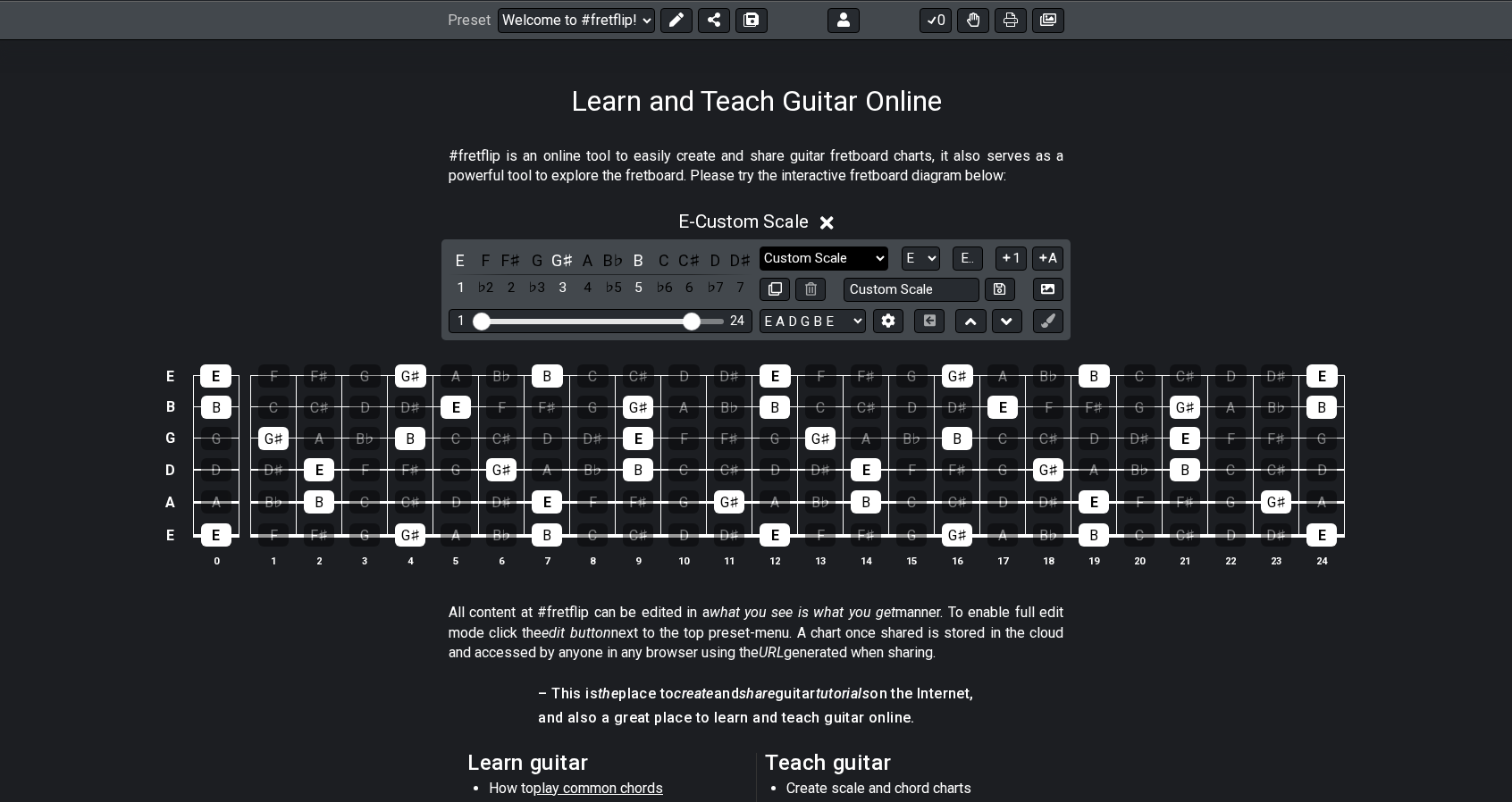
click at [801, 256] on select "Minor Pentatonic Custom Scale Minor Pentatonic Major Pentatonic Minor Blues Maj…" at bounding box center [824, 259] width 129 height 24
select select "Major"
click at [760, 247] on select "Minor Pentatonic Custom Scale Minor Pentatonic Major Pentatonic Minor Blues Maj…" at bounding box center [824, 259] width 129 height 24
click at [926, 284] on input "text" at bounding box center [911, 290] width 135 height 24
type input "E Major Triads"
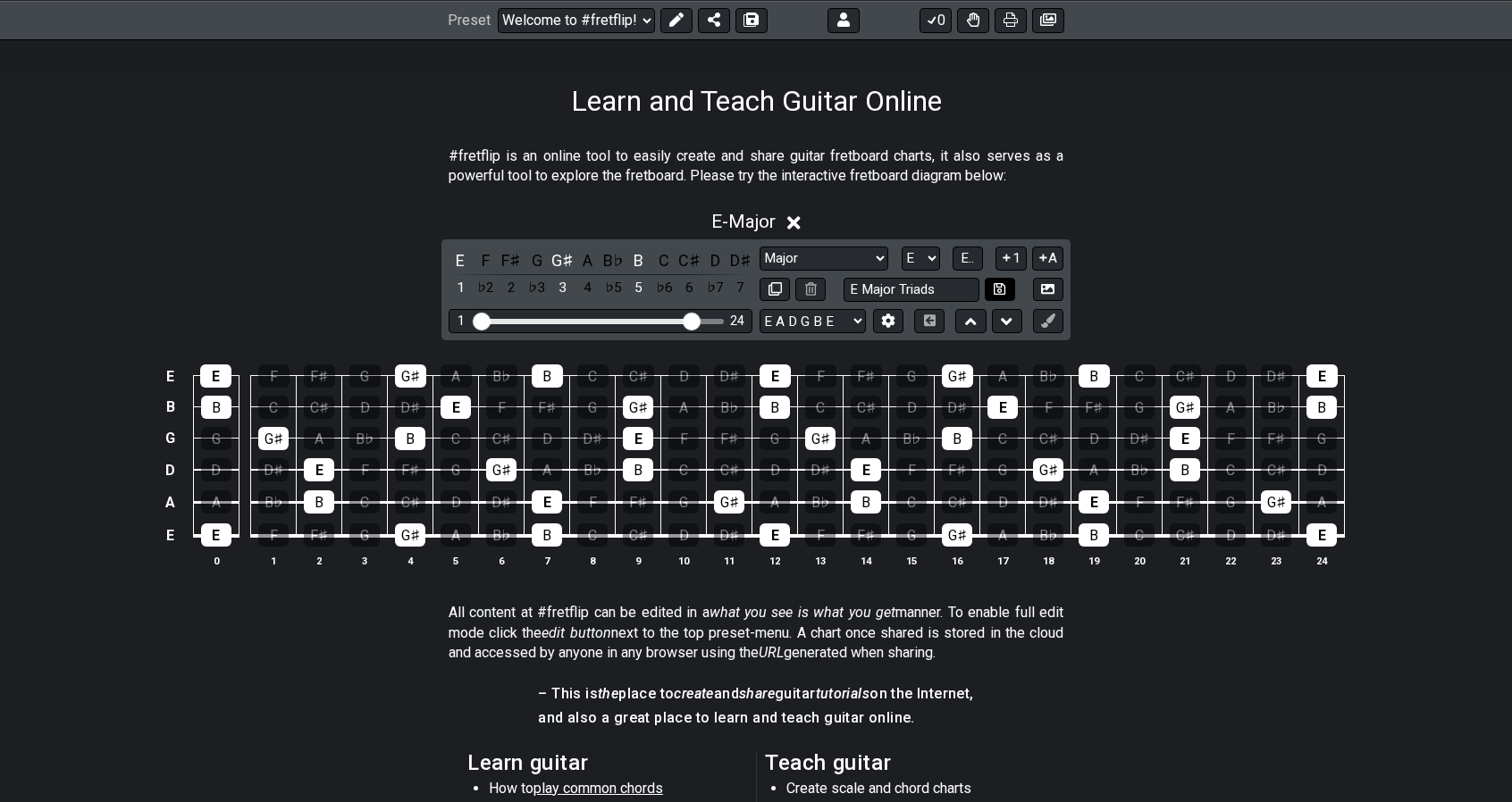
click at [997, 287] on icon at bounding box center [999, 288] width 12 height 13
select select "E Major Triads"
click at [1050, 263] on button "A" at bounding box center [1048, 259] width 32 height 24
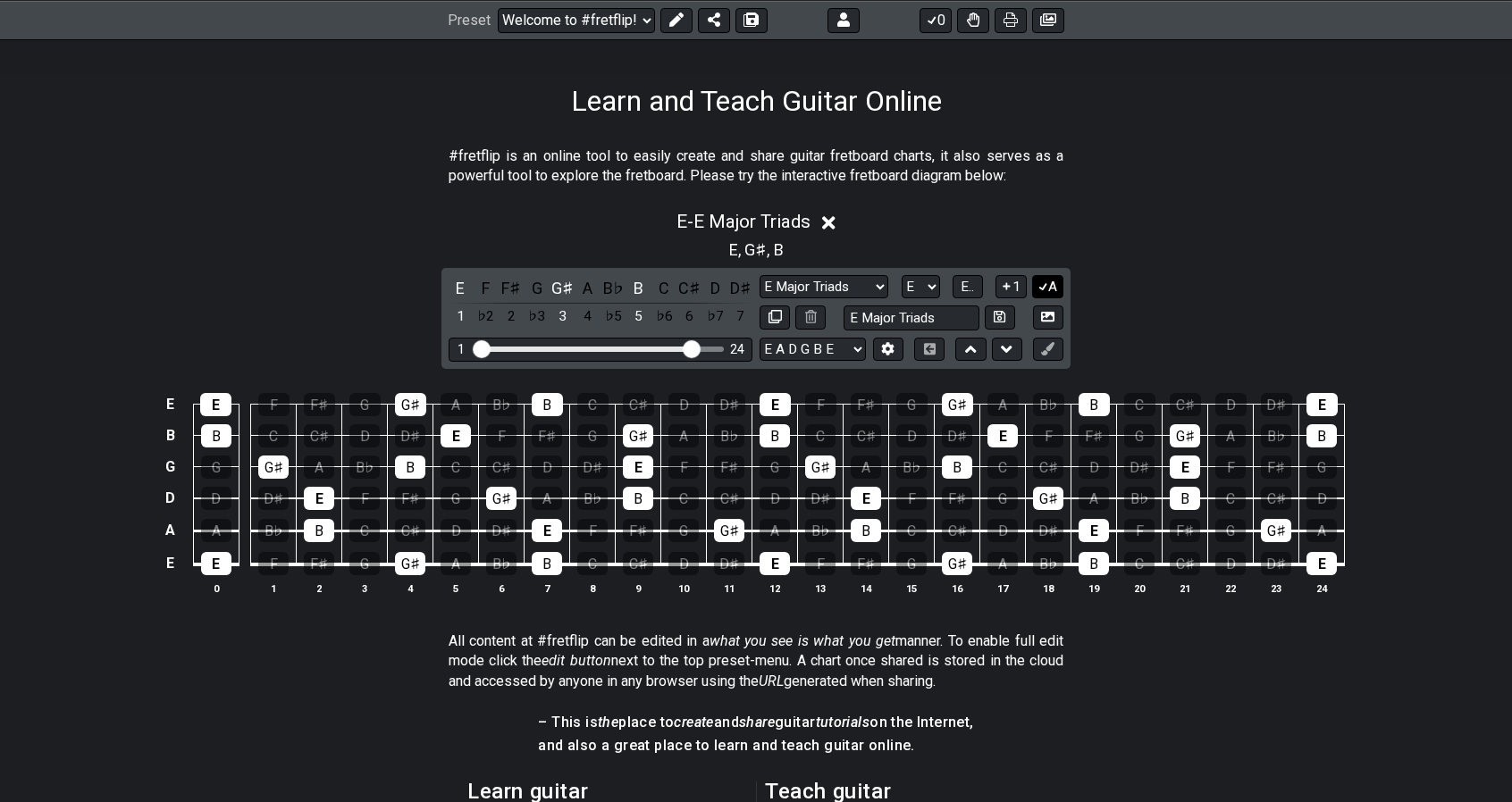
click at [1048, 290] on button "A" at bounding box center [1048, 287] width 32 height 24
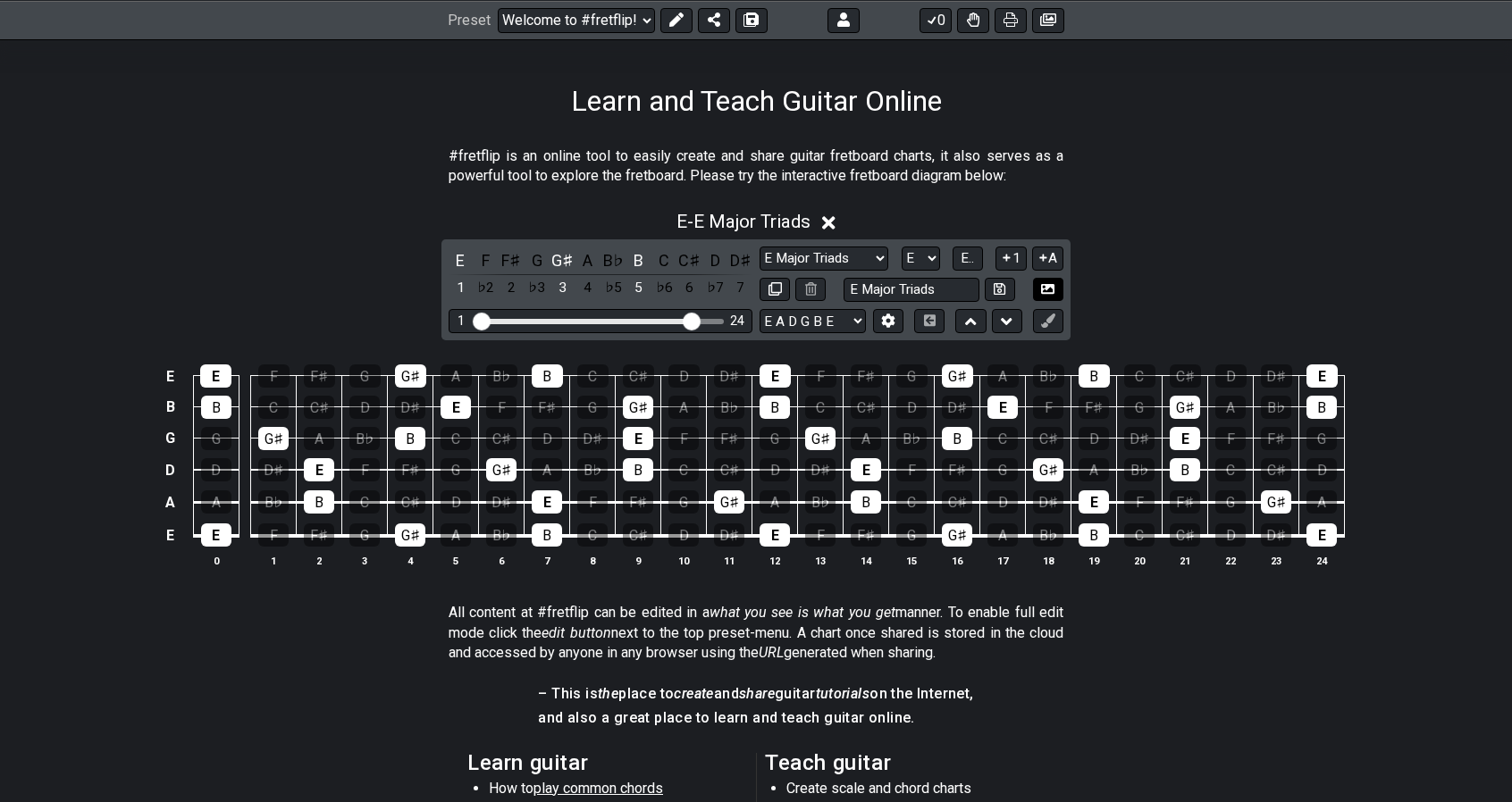
click at [1048, 290] on icon at bounding box center [1047, 288] width 13 height 13
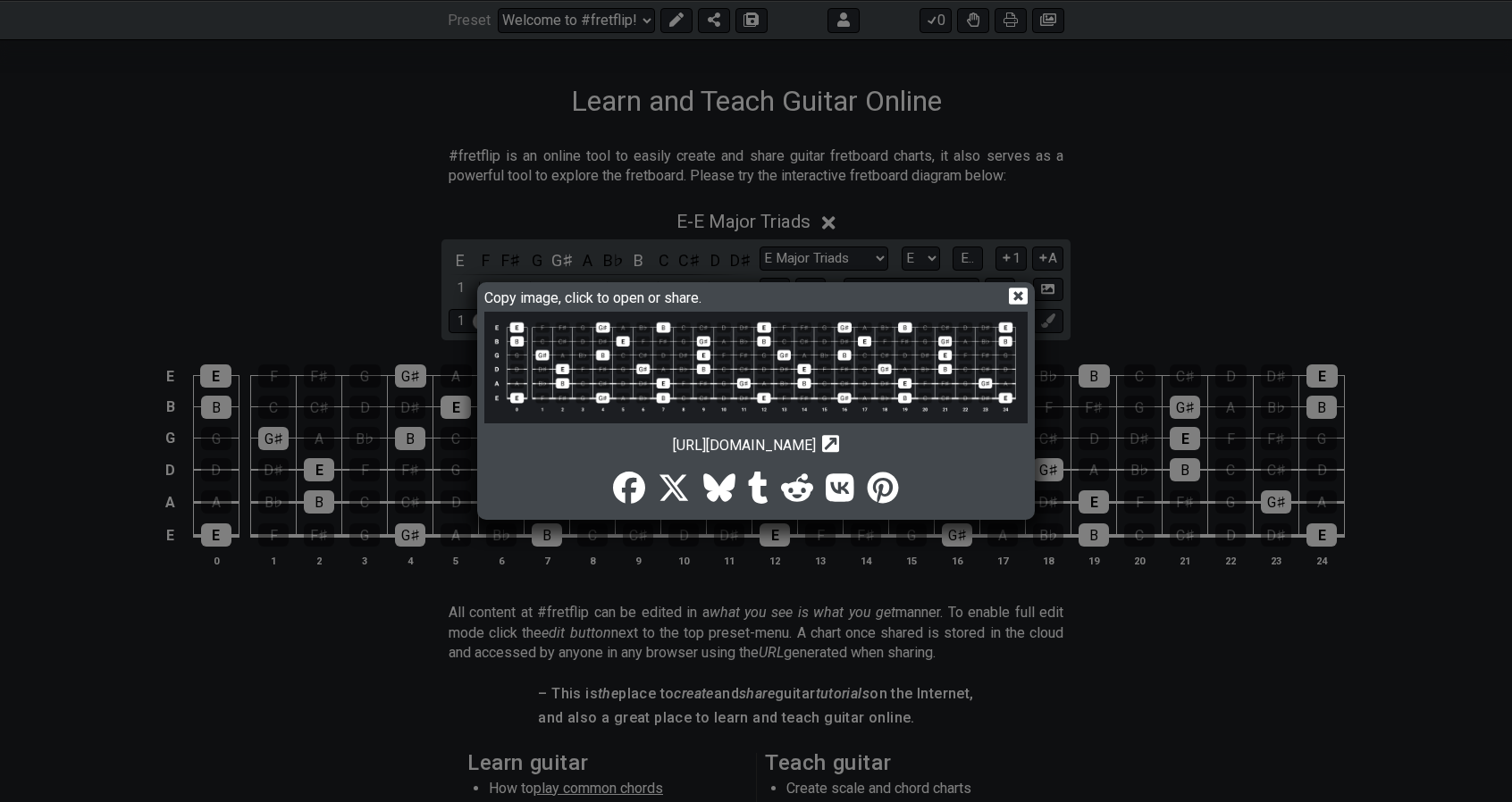
click at [767, 344] on img at bounding box center [756, 367] width 544 height 111
